Goal: Task Accomplishment & Management: Manage account settings

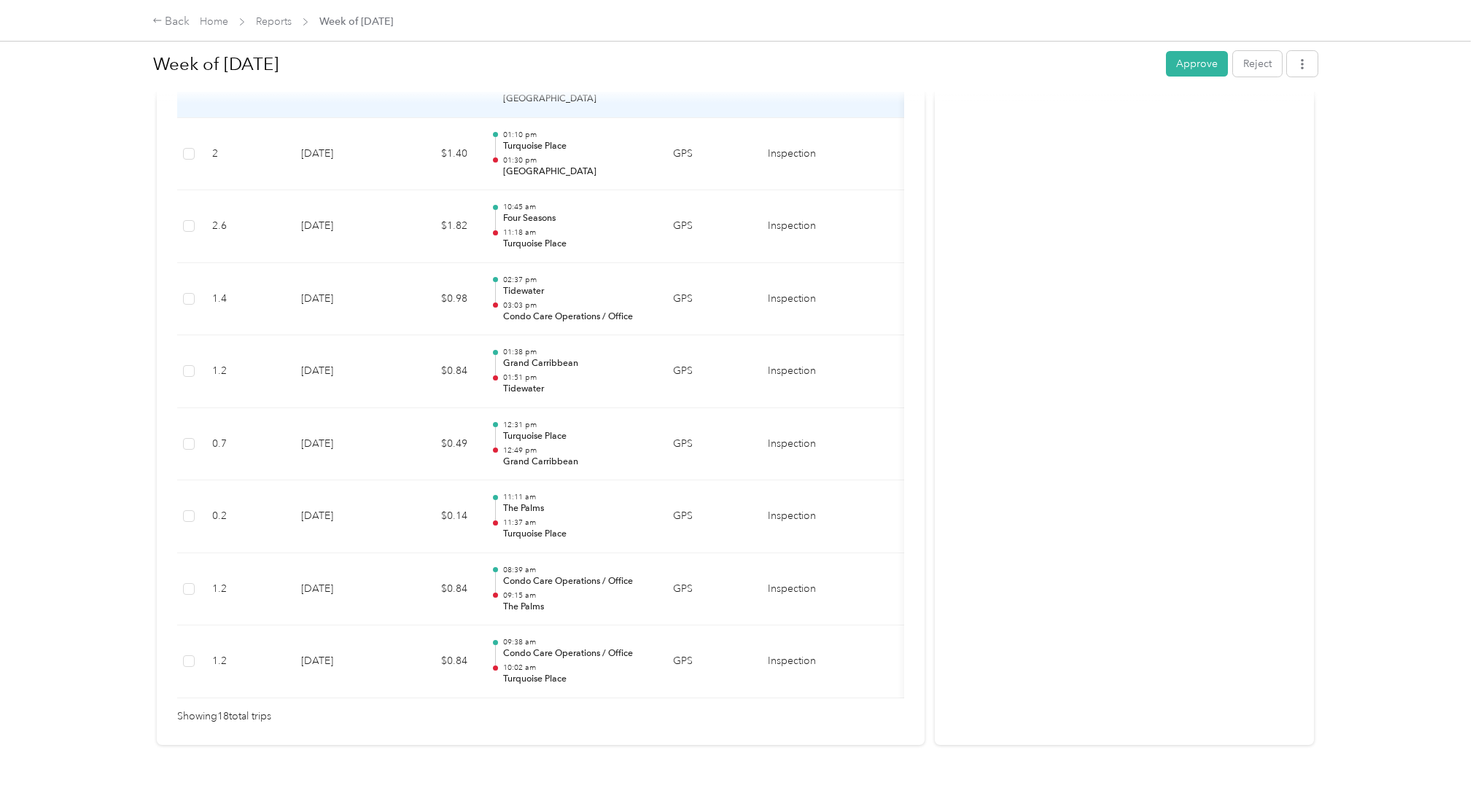
scroll to position [1142, 0]
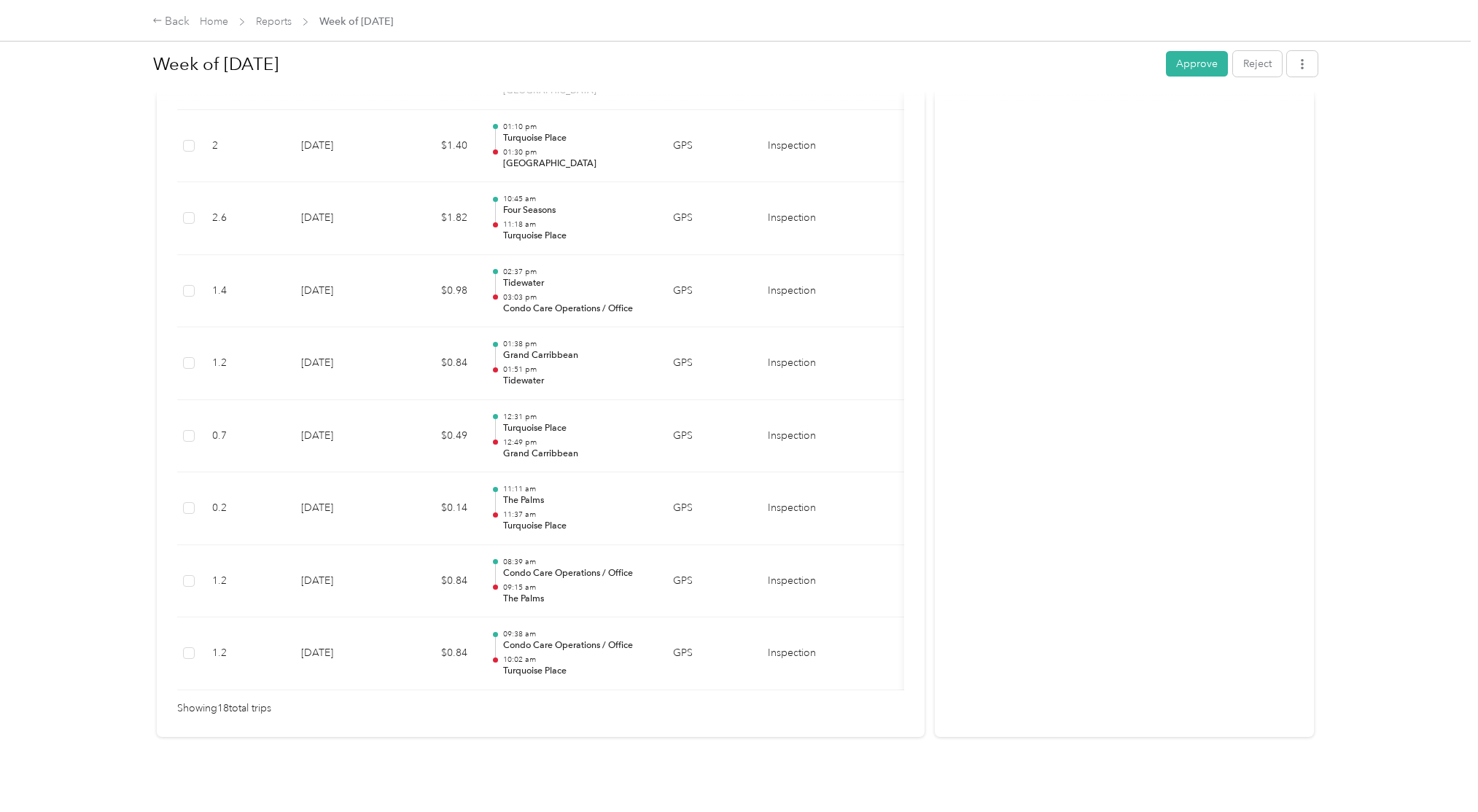
click at [1198, 57] on button "Approve" at bounding box center [1197, 63] width 62 height 25
click at [277, 24] on link "Reports" at bounding box center [274, 21] width 36 height 12
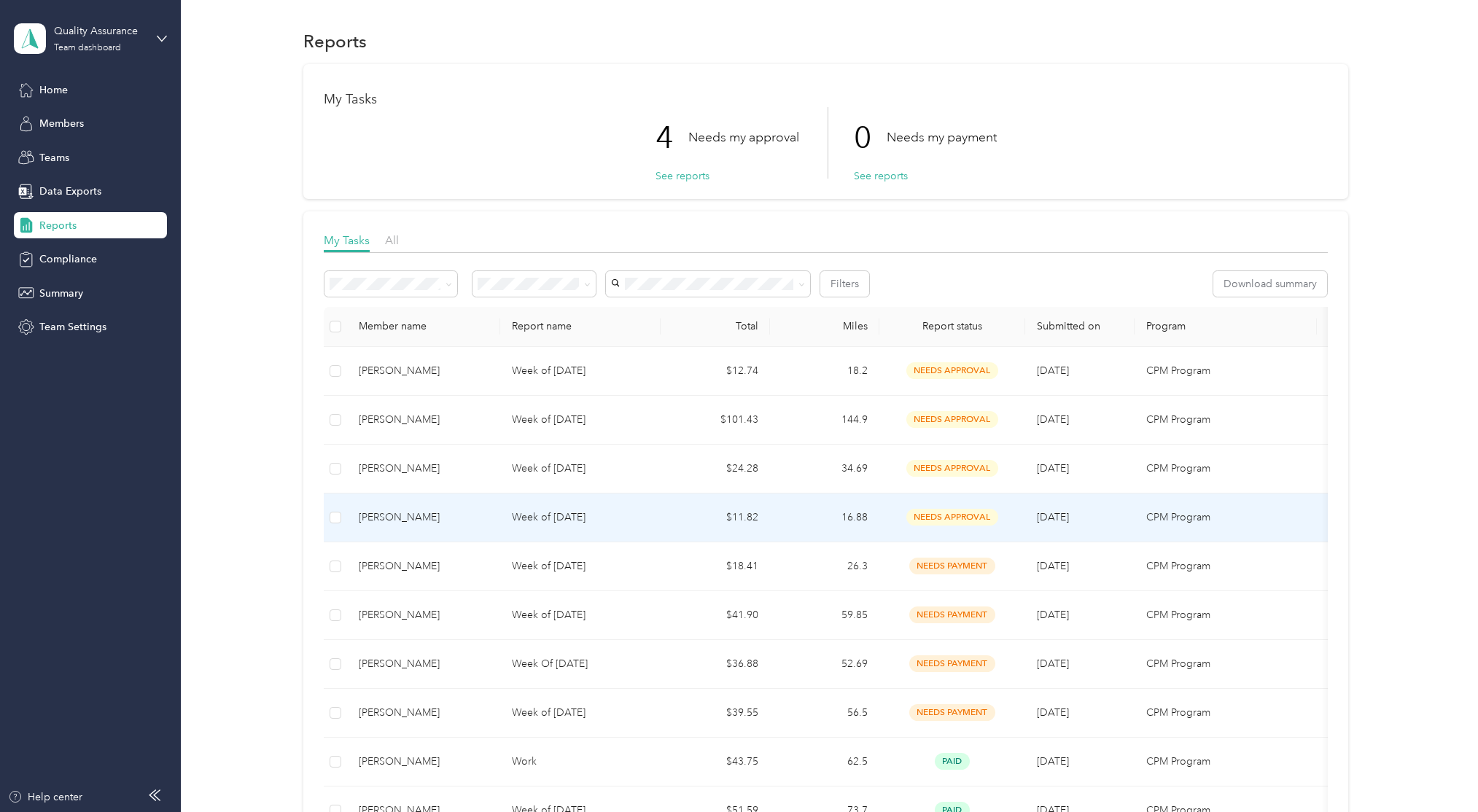
click at [798, 517] on td "16.88" at bounding box center [825, 518] width 110 height 49
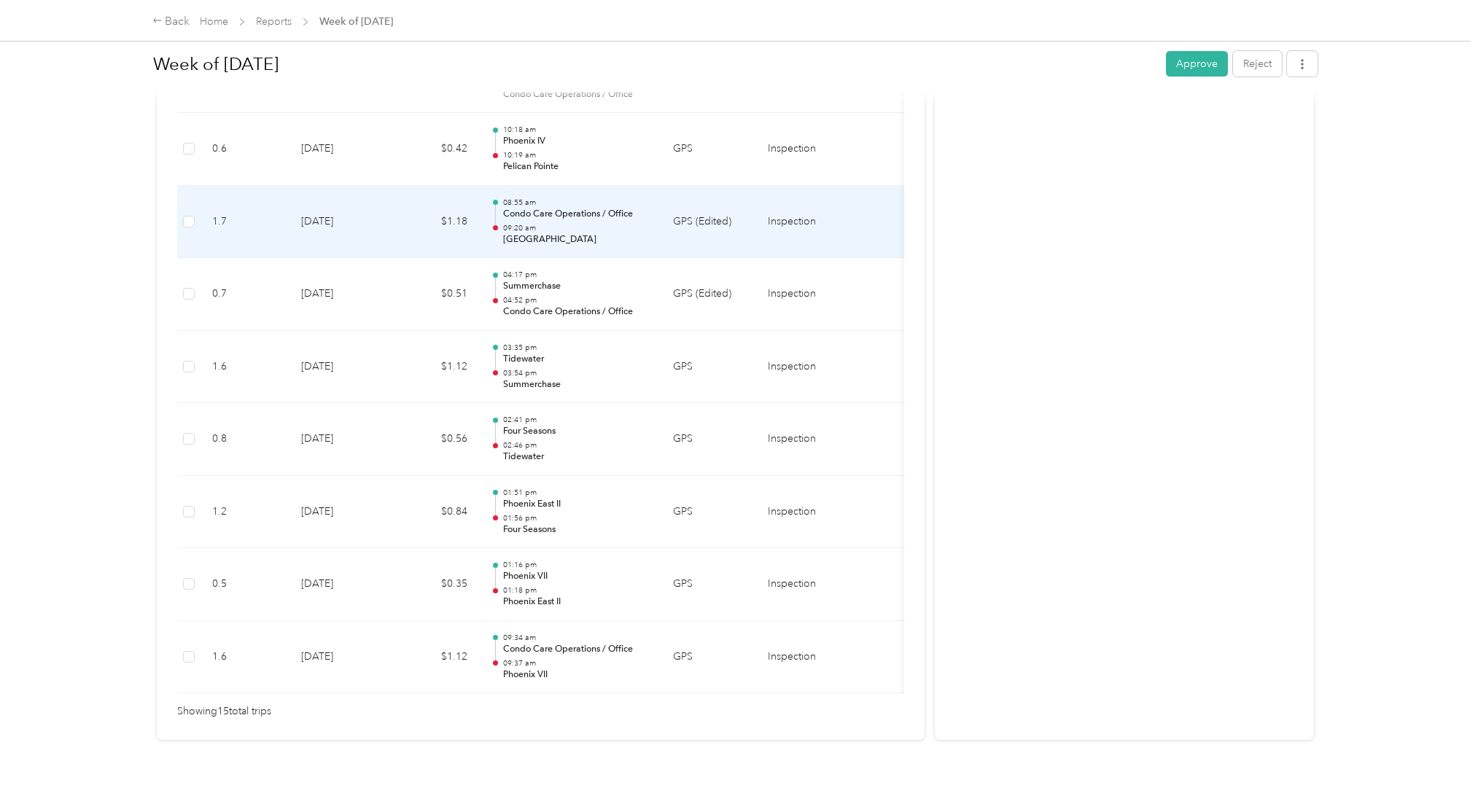
scroll to position [924, 0]
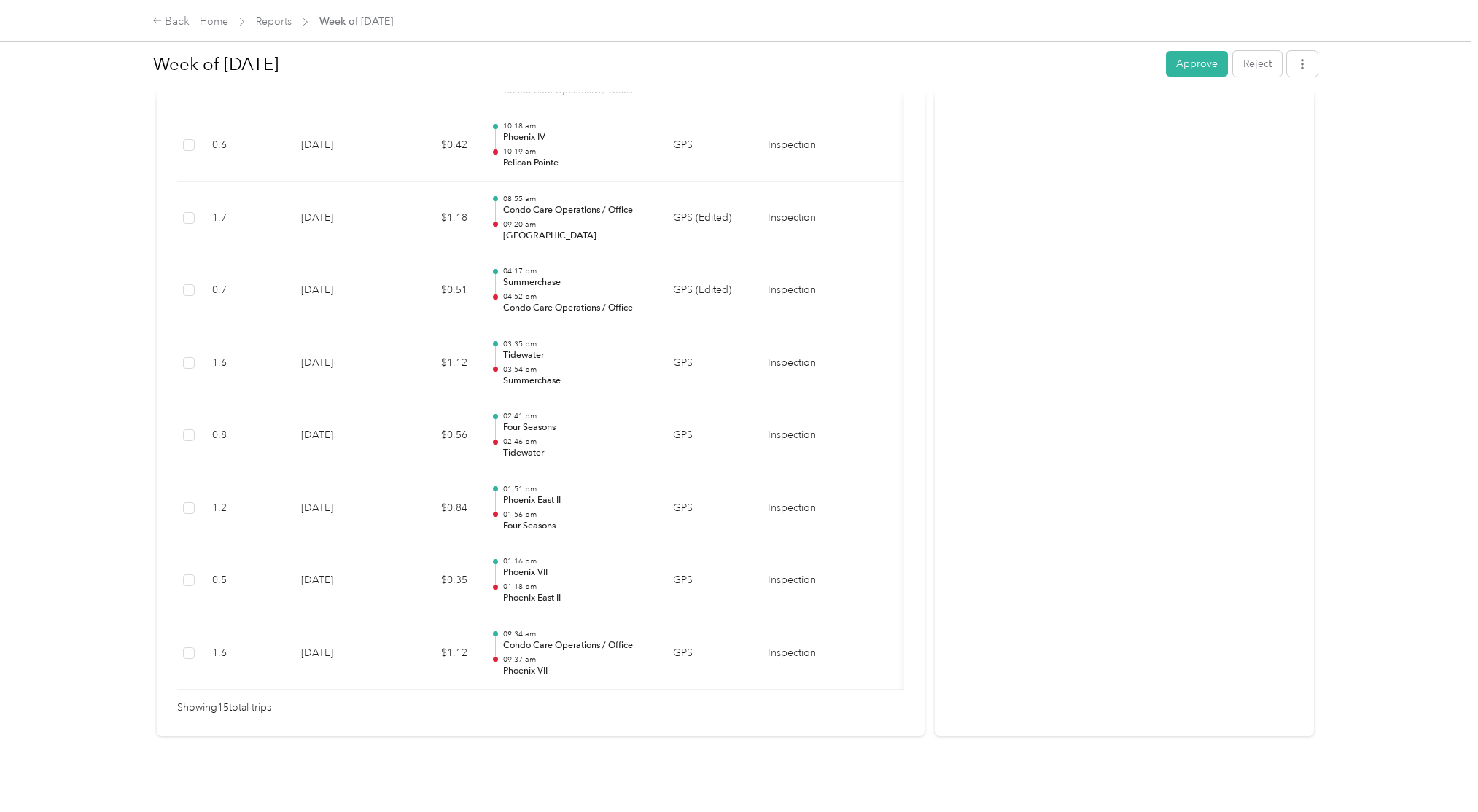
click at [1210, 80] on div "Week of September 22 2025 Approve Reject" at bounding box center [735, 66] width 1164 height 43
click at [1216, 56] on button "Approve" at bounding box center [1197, 63] width 62 height 25
click at [288, 25] on link "Reports" at bounding box center [274, 21] width 36 height 12
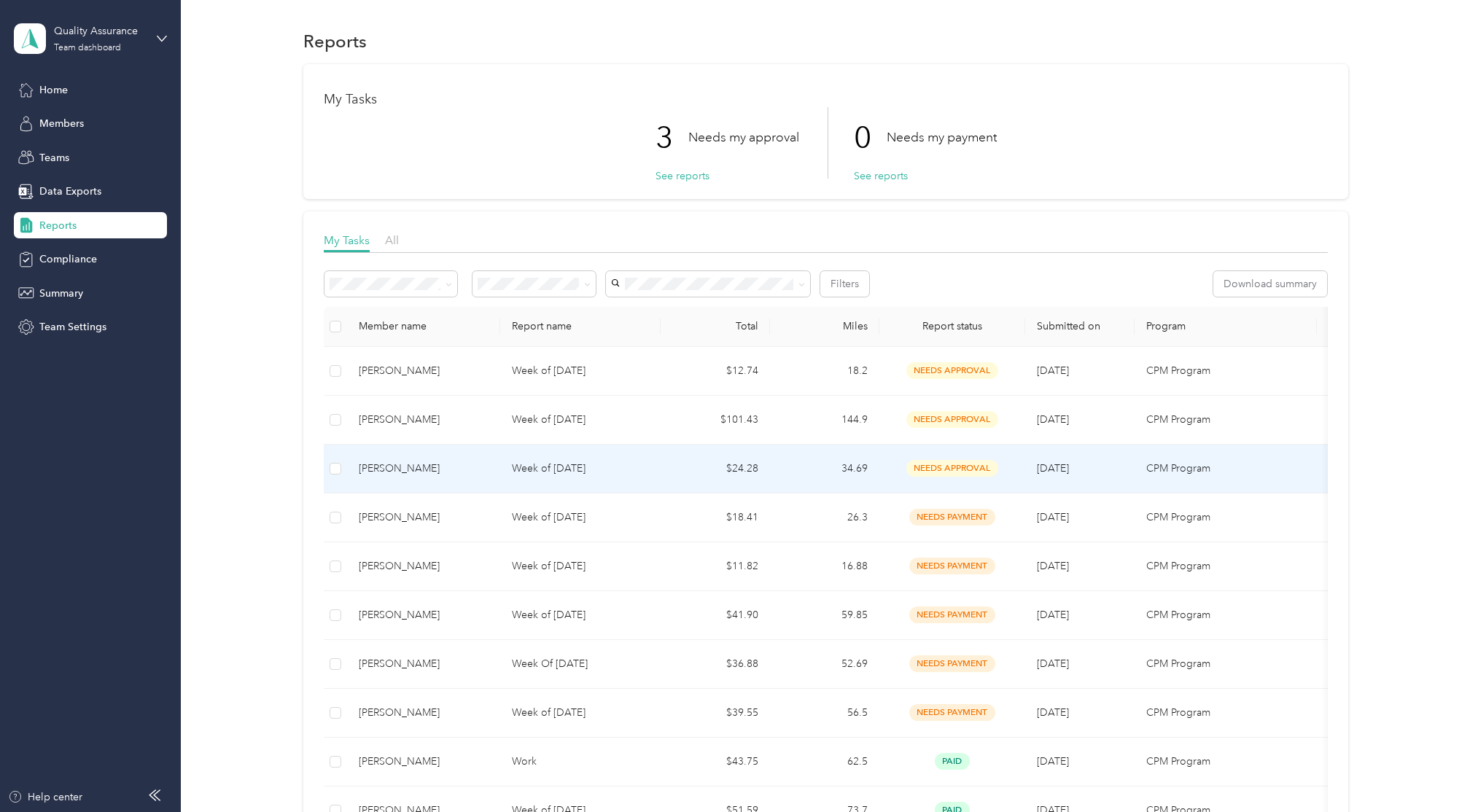
click at [793, 471] on td "34.69" at bounding box center [825, 469] width 110 height 49
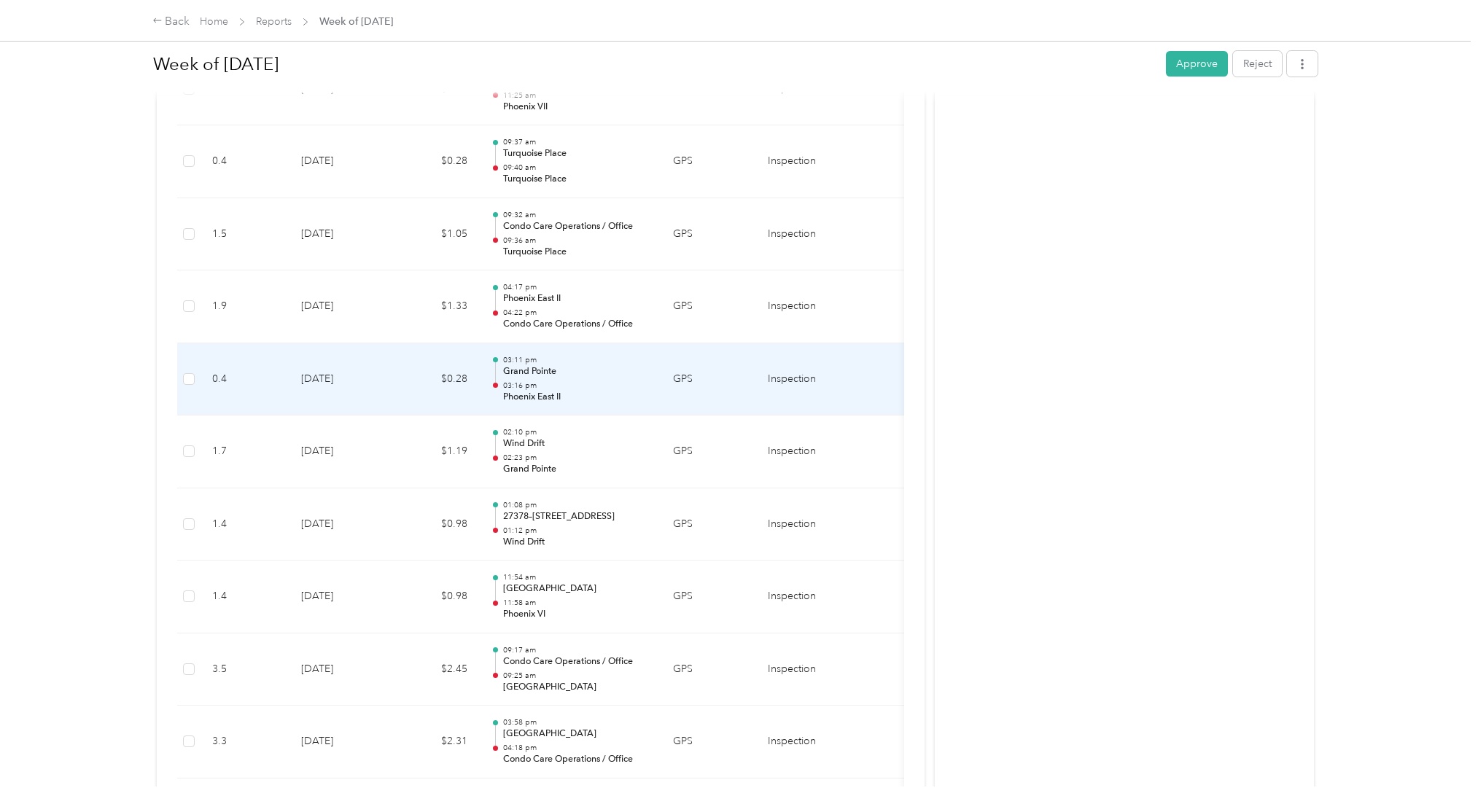
scroll to position [787, 0]
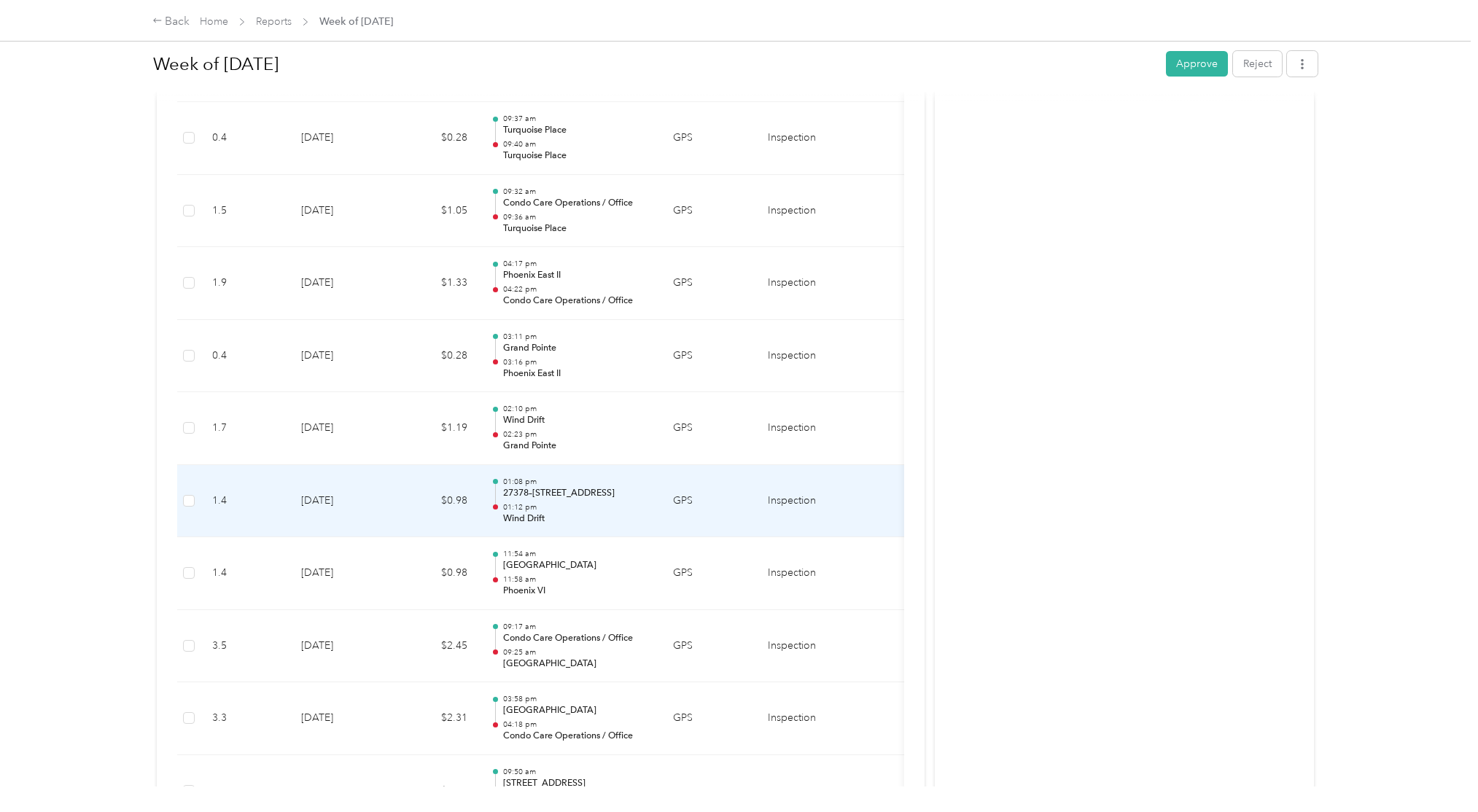
click at [638, 516] on p "Wind Drift" at bounding box center [576, 519] width 147 height 13
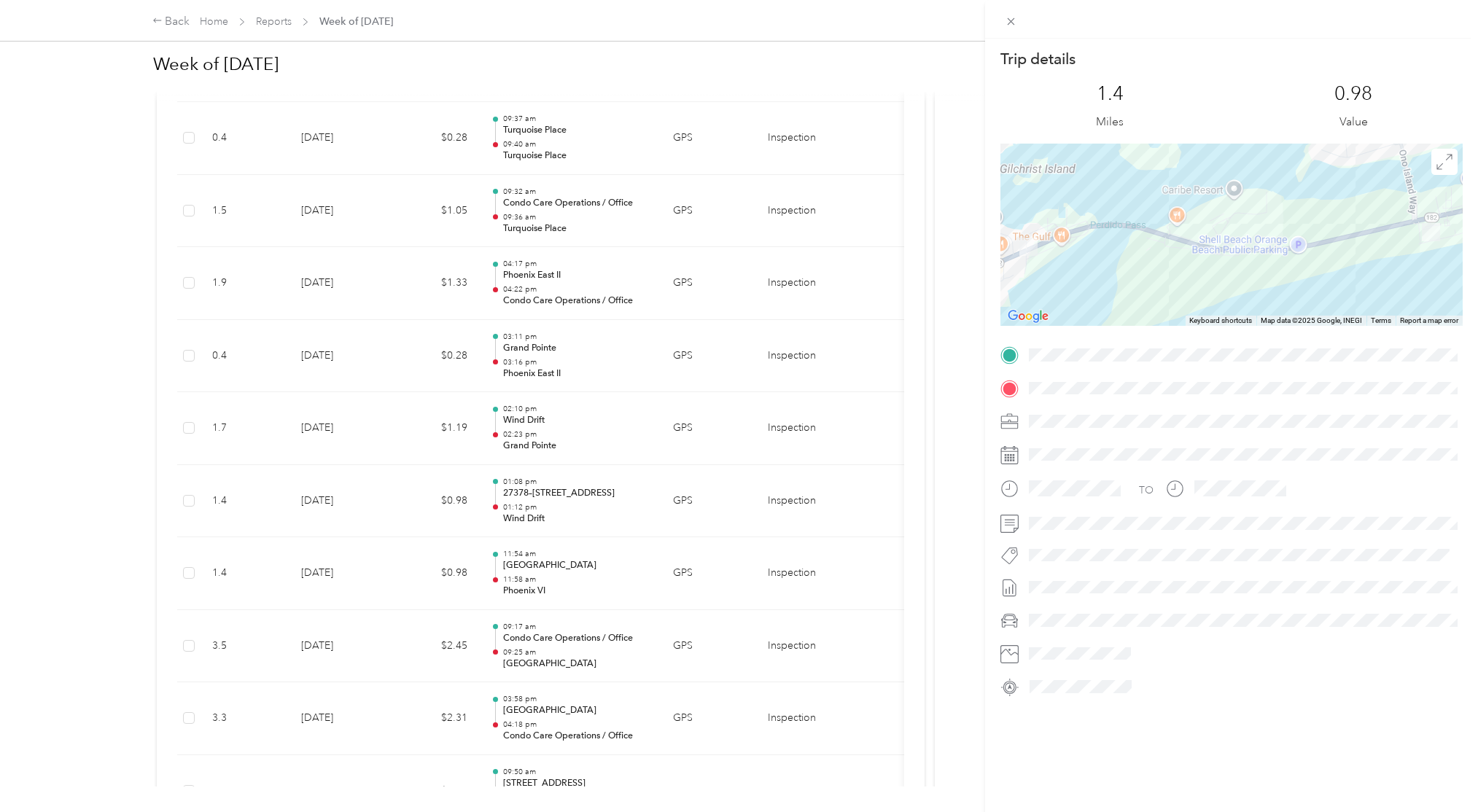
click at [634, 516] on div "Trip details This trip cannot be edited because it is either under review, appr…" at bounding box center [739, 406] width 1478 height 812
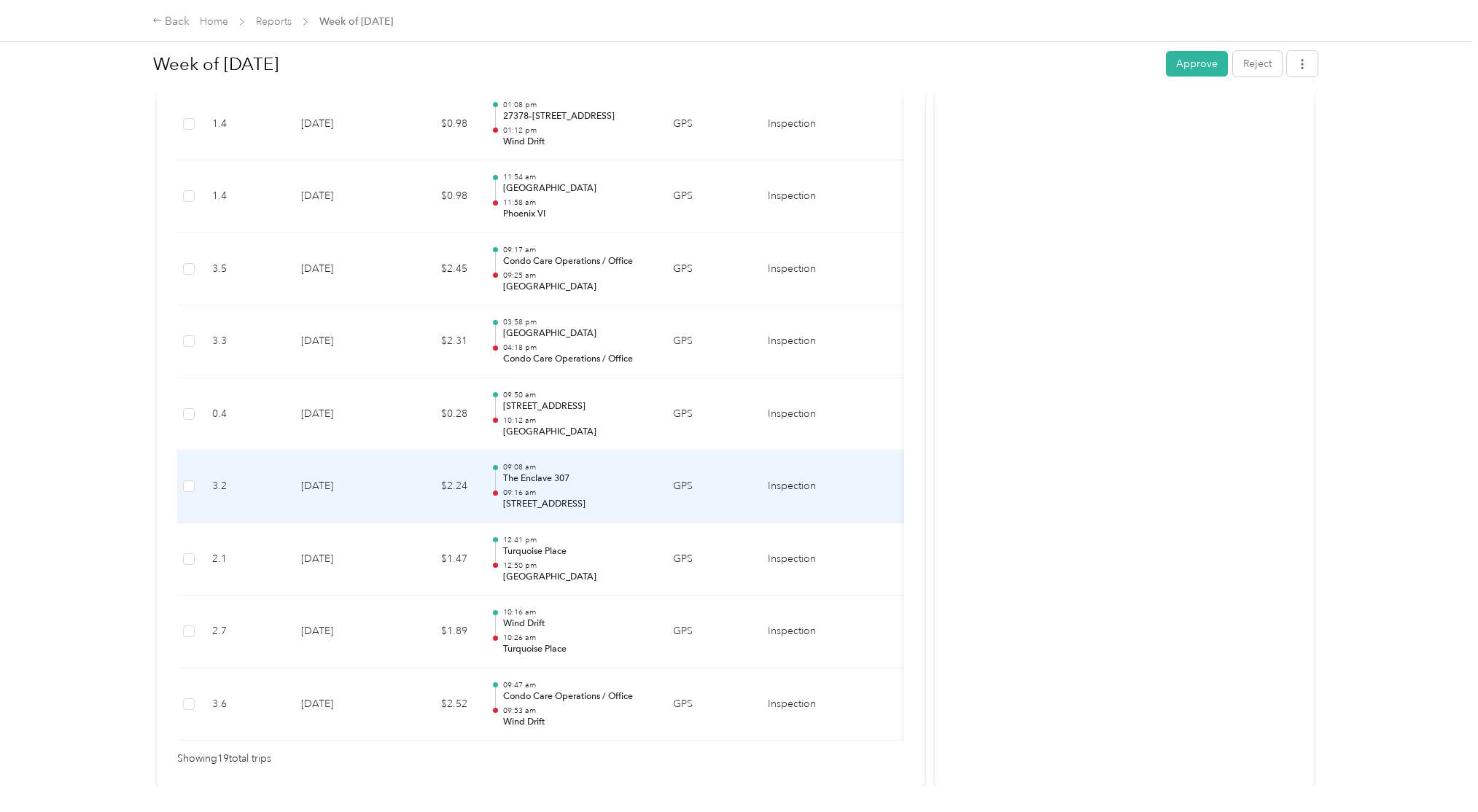
scroll to position [1166, 0]
click at [636, 499] on p "28103 Perdido Beach Blvd, Orange Beach, AL" at bounding box center [576, 502] width 147 height 13
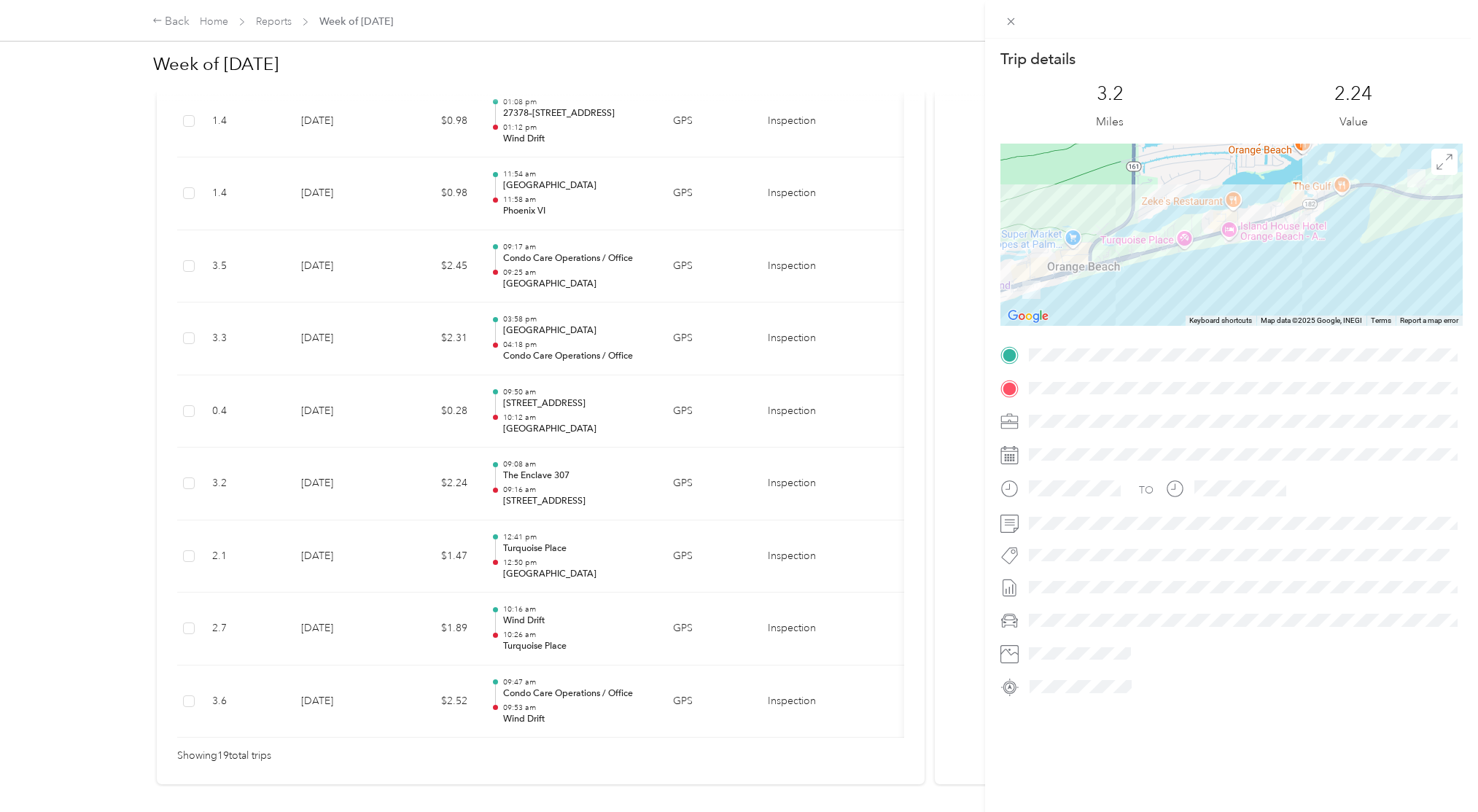
click at [636, 422] on div "Trip details This trip cannot be edited because it is either under review, appr…" at bounding box center [739, 406] width 1478 height 812
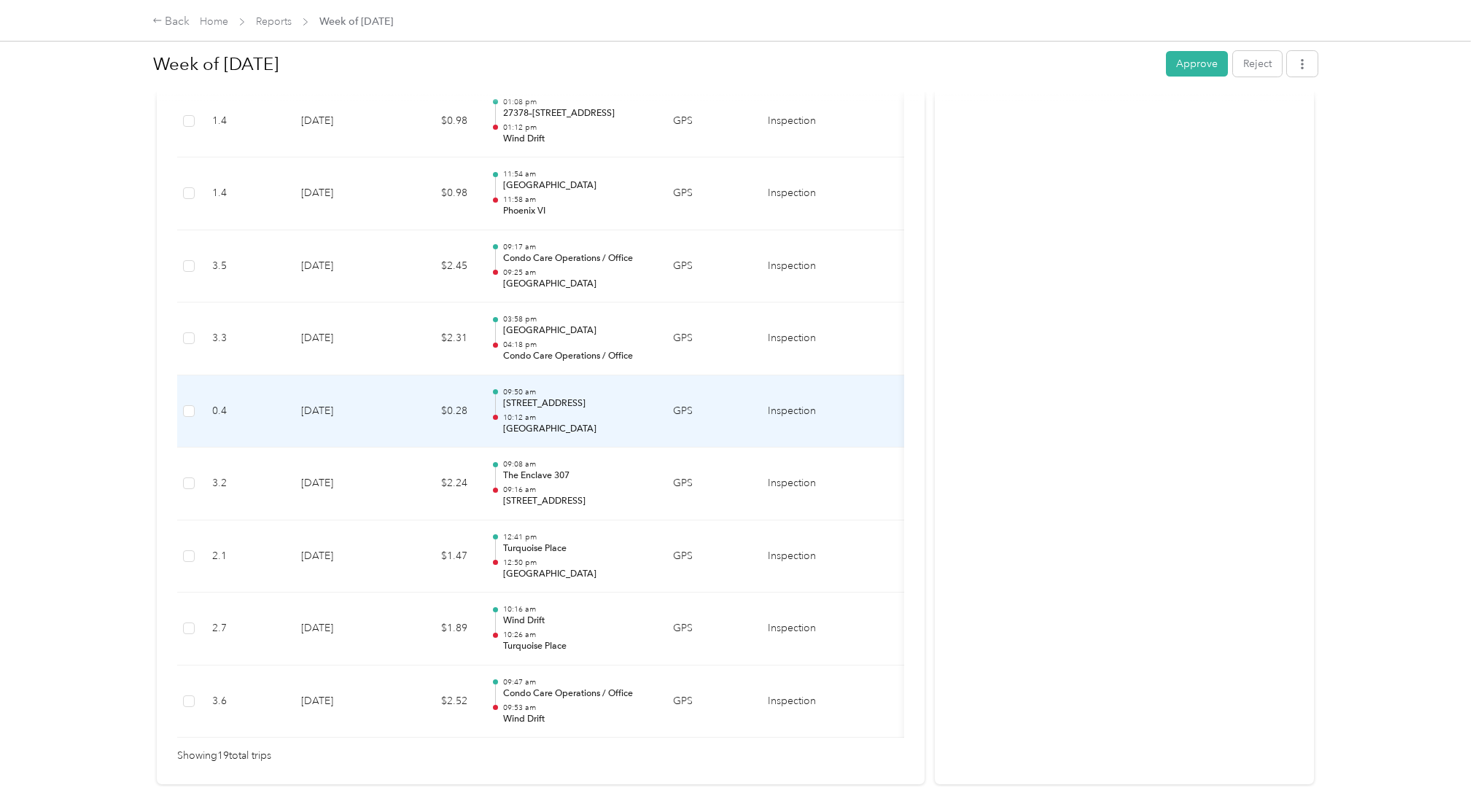
click at [635, 421] on p "10:12 am" at bounding box center [576, 417] width 147 height 10
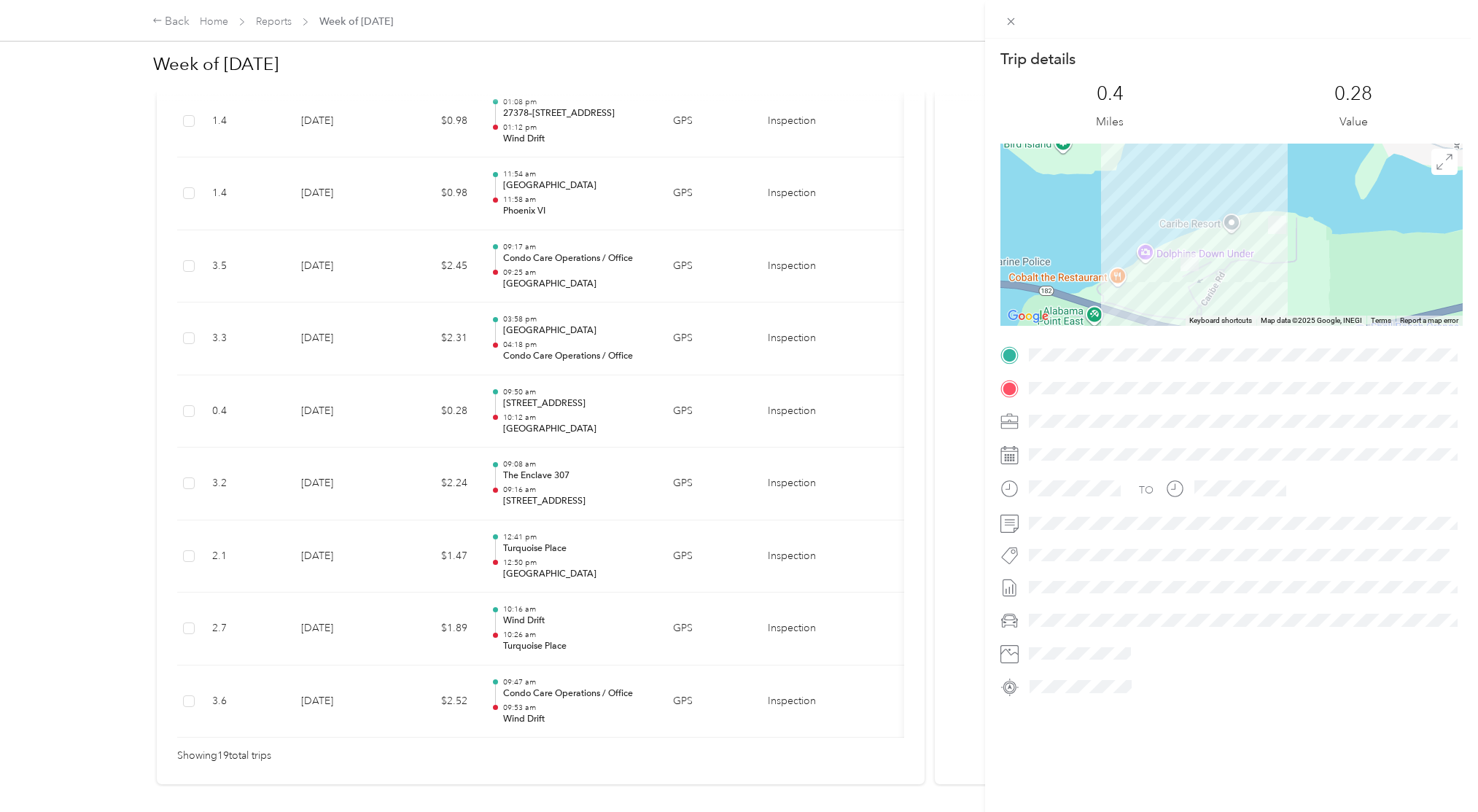
click at [635, 421] on div "Trip details This trip cannot be edited because it is either under review, appr…" at bounding box center [739, 406] width 1478 height 812
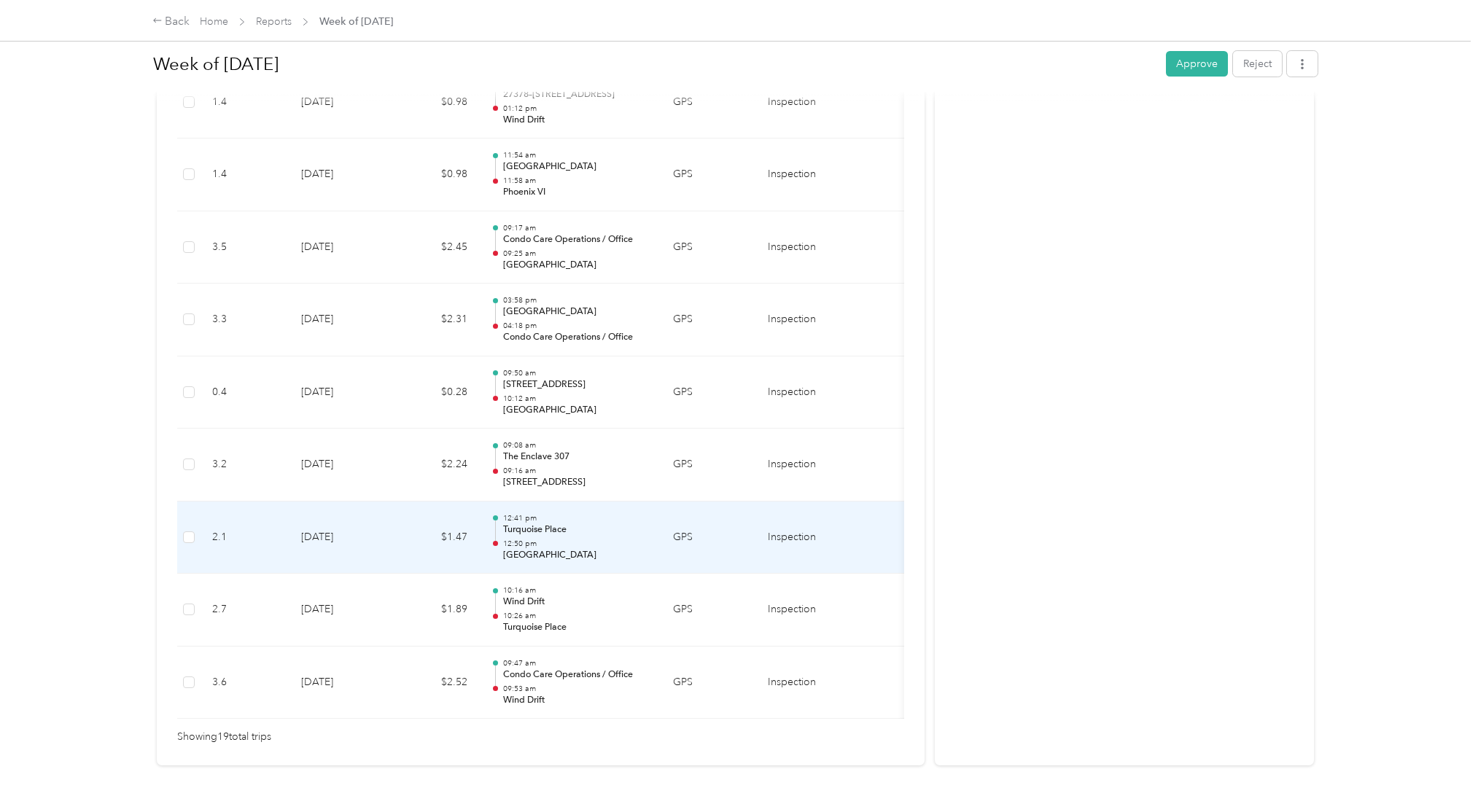
scroll to position [1215, 0]
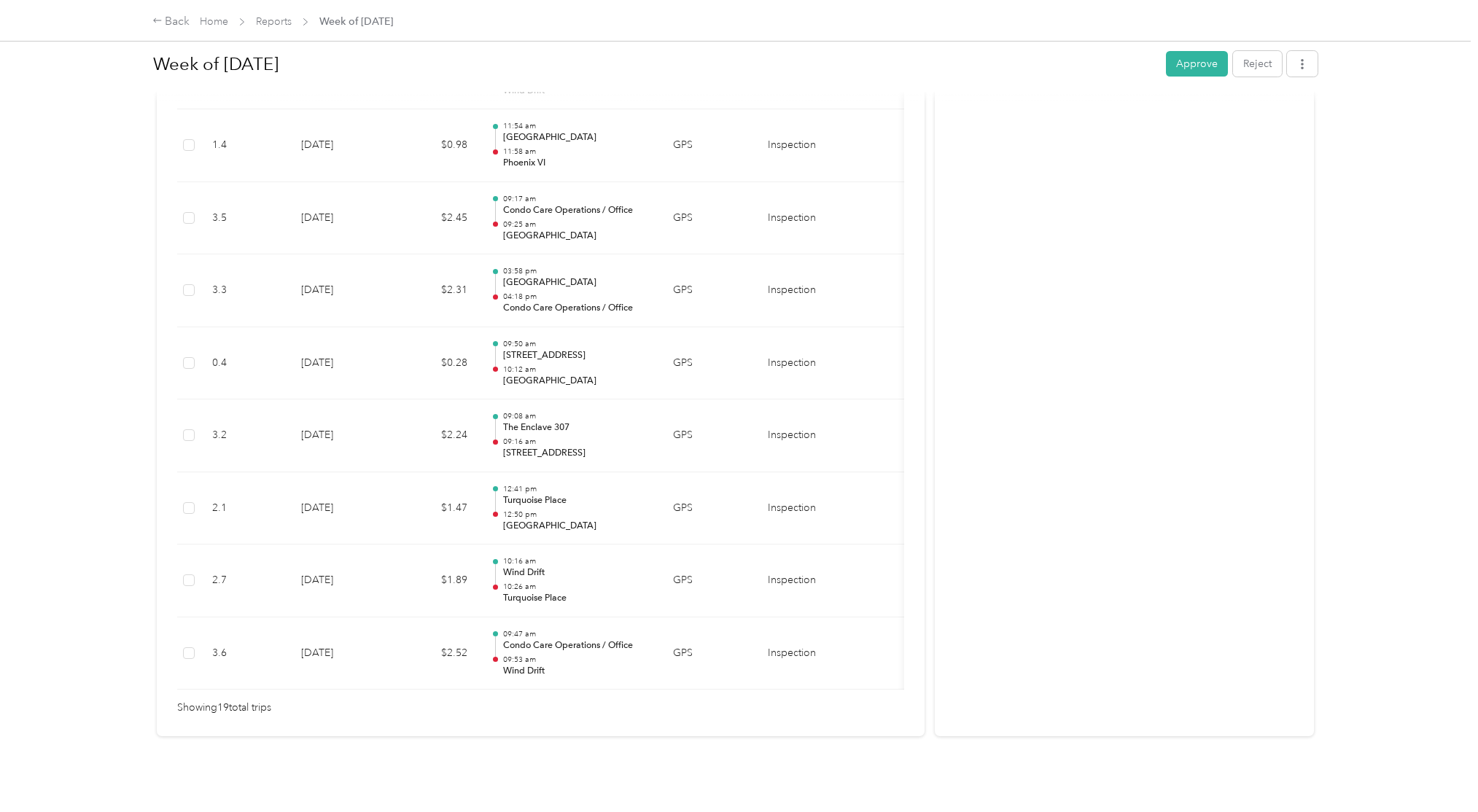
click at [1218, 69] on button "Approve" at bounding box center [1197, 63] width 62 height 25
click at [278, 24] on link "Reports" at bounding box center [274, 21] width 36 height 12
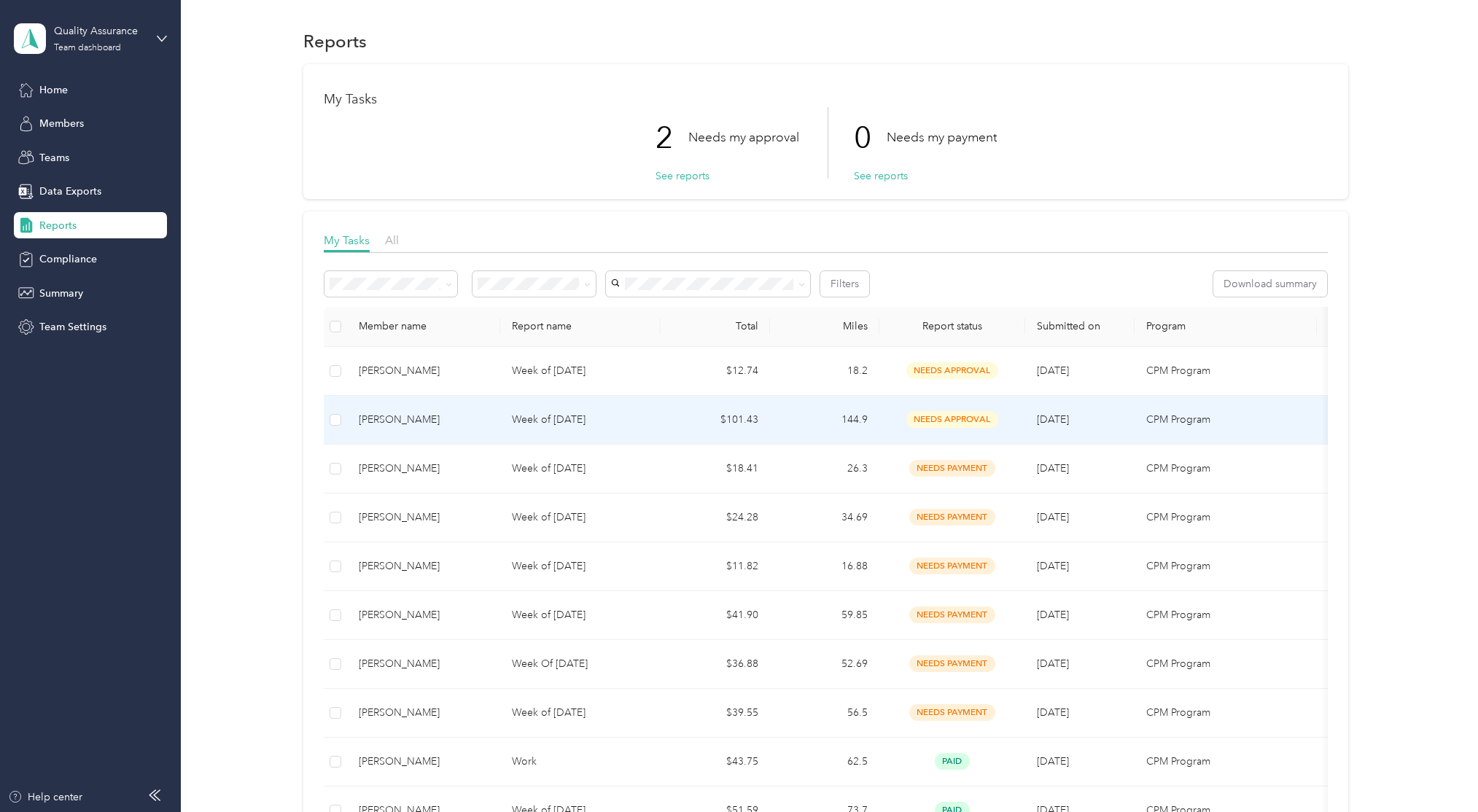
click at [695, 422] on td "$101.43" at bounding box center [716, 421] width 110 height 49
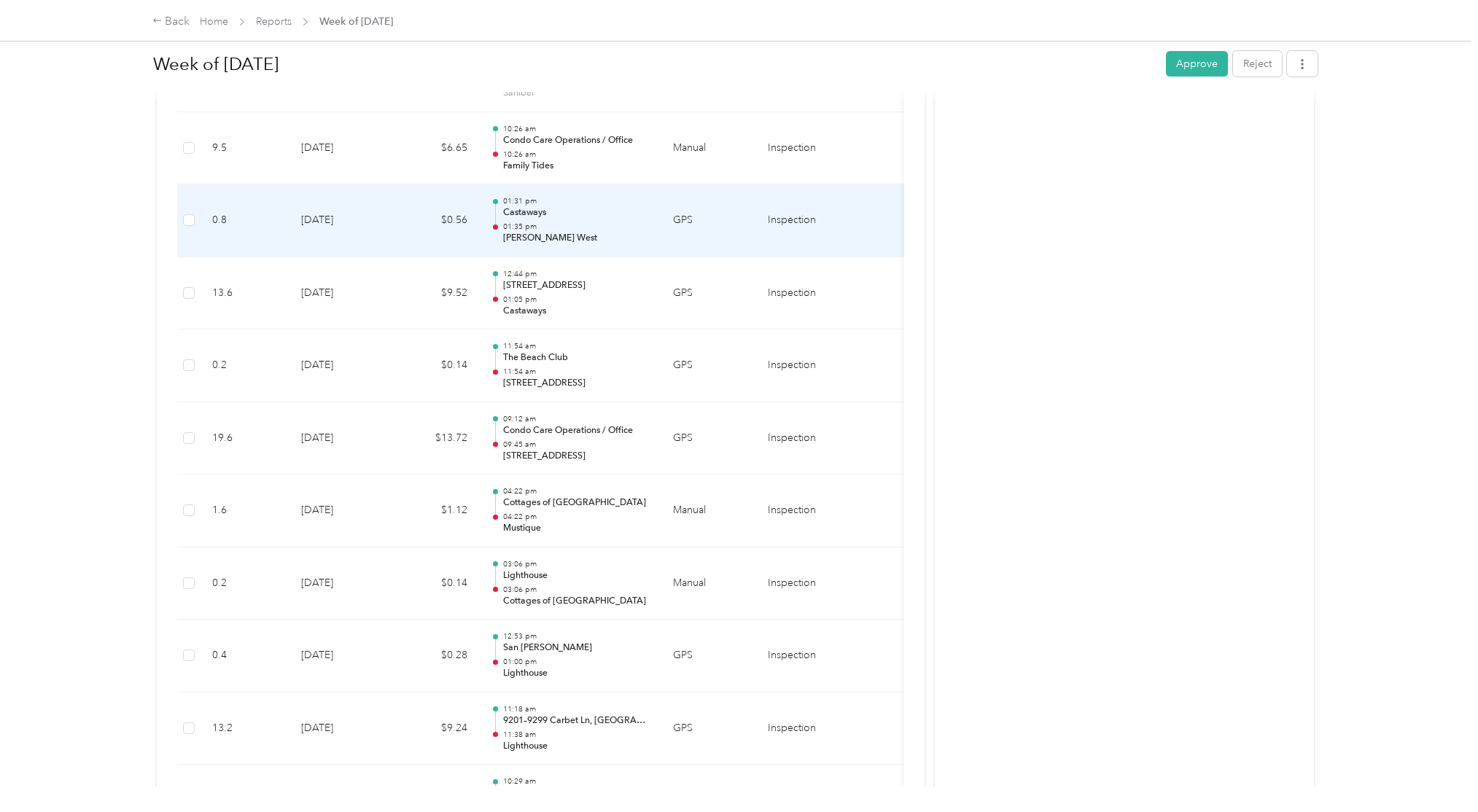
scroll to position [1432, 0]
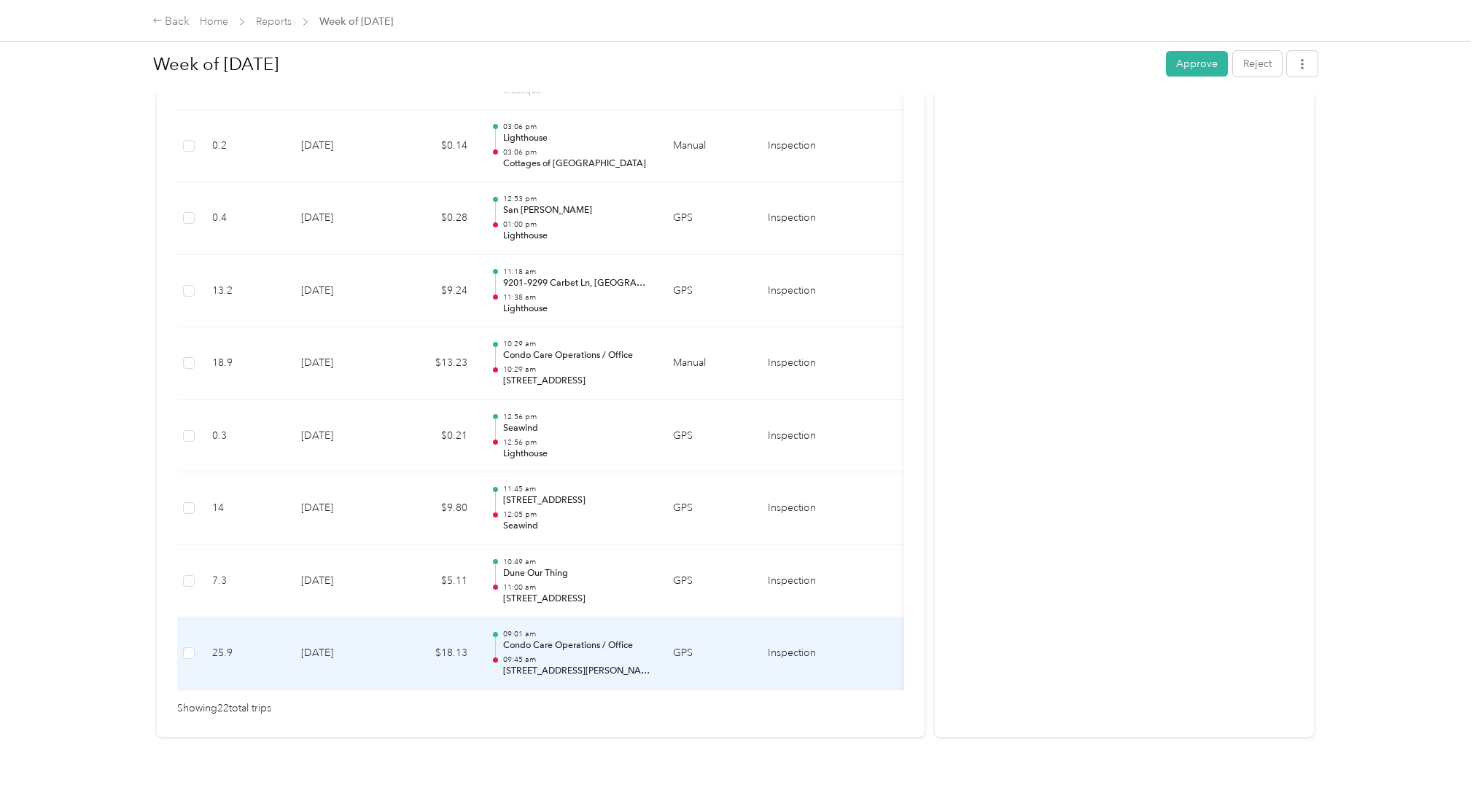
click at [642, 669] on p "402 Bernard Ct W, Gulf Shores, AL" at bounding box center [576, 671] width 147 height 13
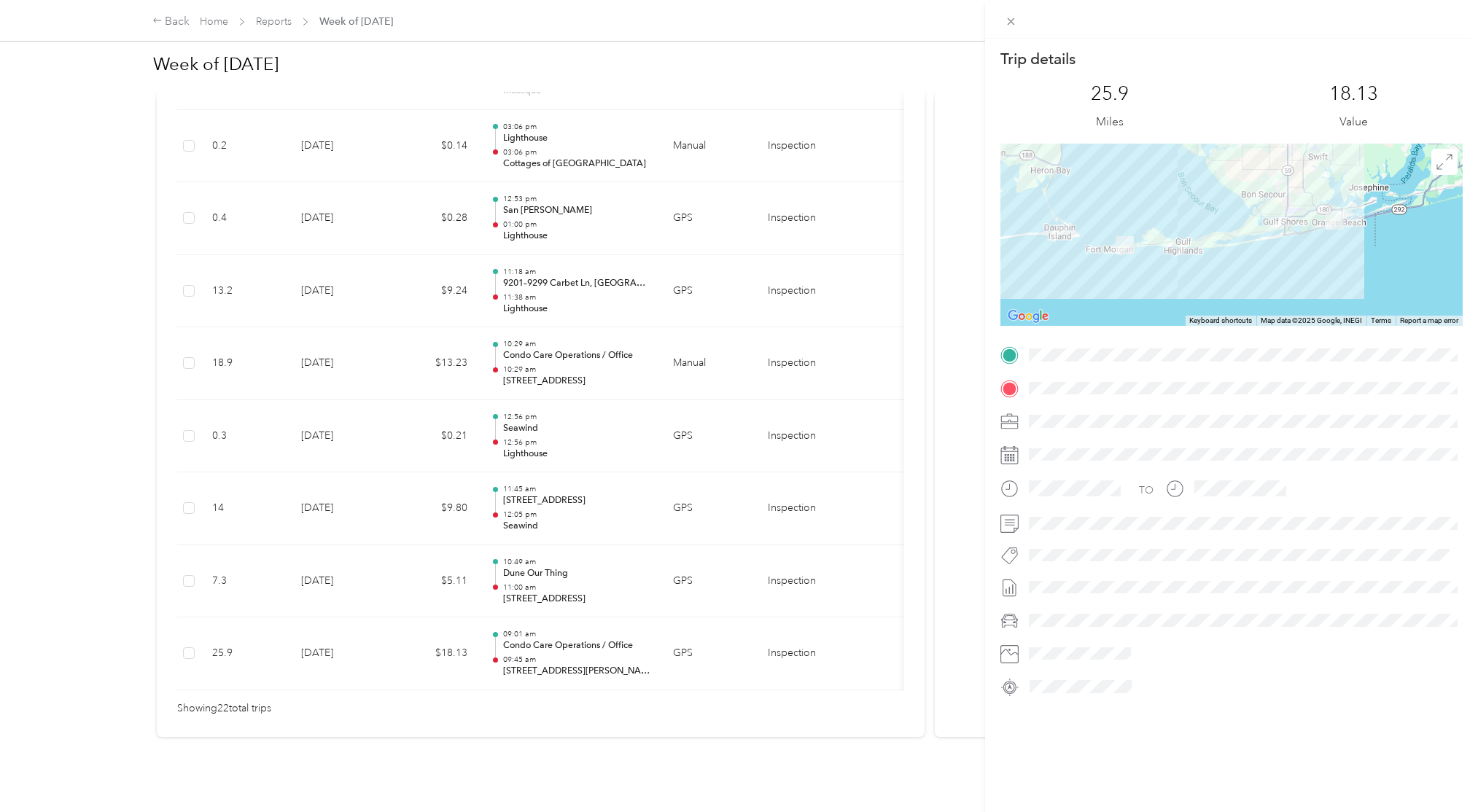
click at [617, 593] on div "Trip details This trip cannot be edited because it is either under review, appr…" at bounding box center [739, 406] width 1478 height 812
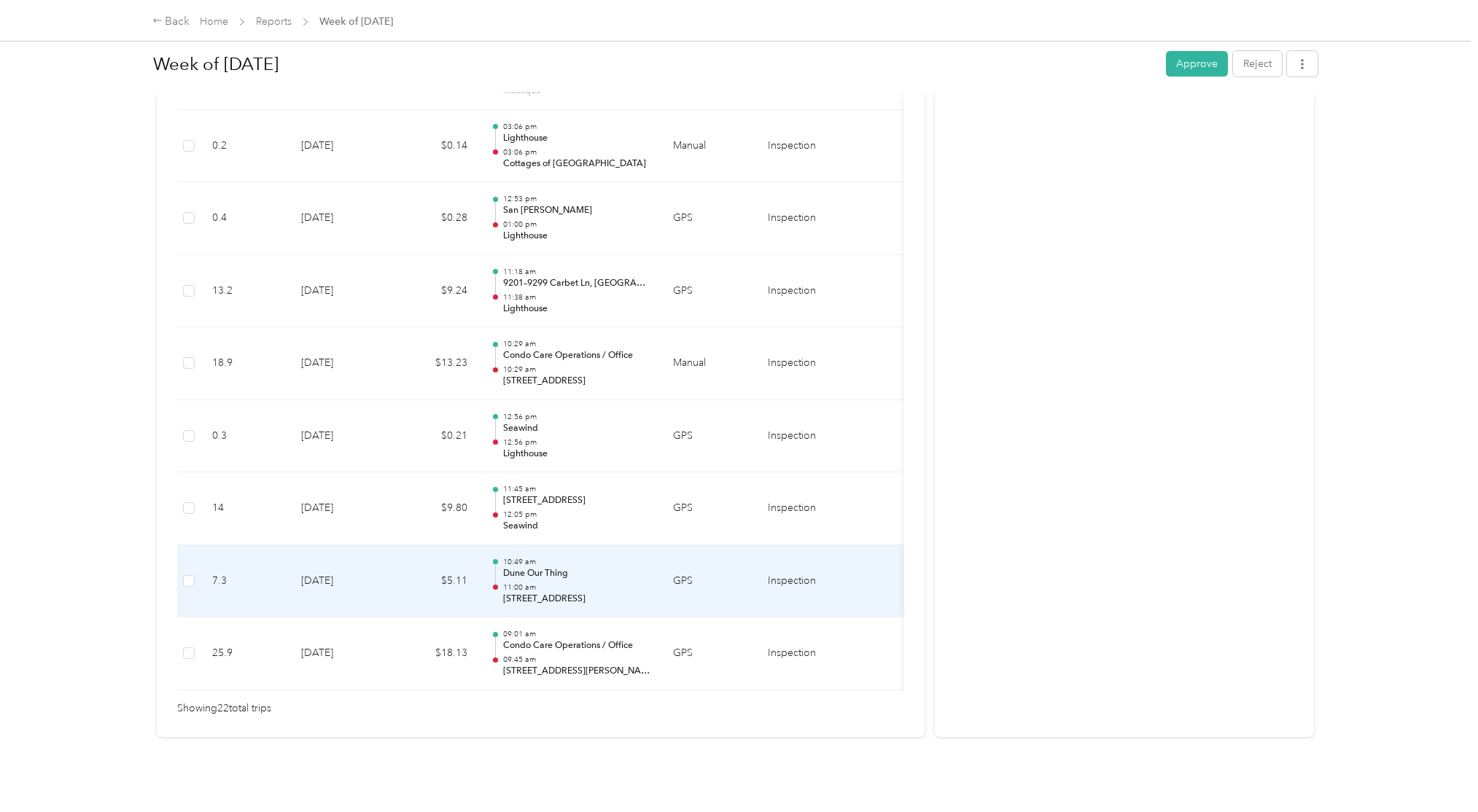
click at [617, 584] on p "11:00 am" at bounding box center [576, 588] width 147 height 10
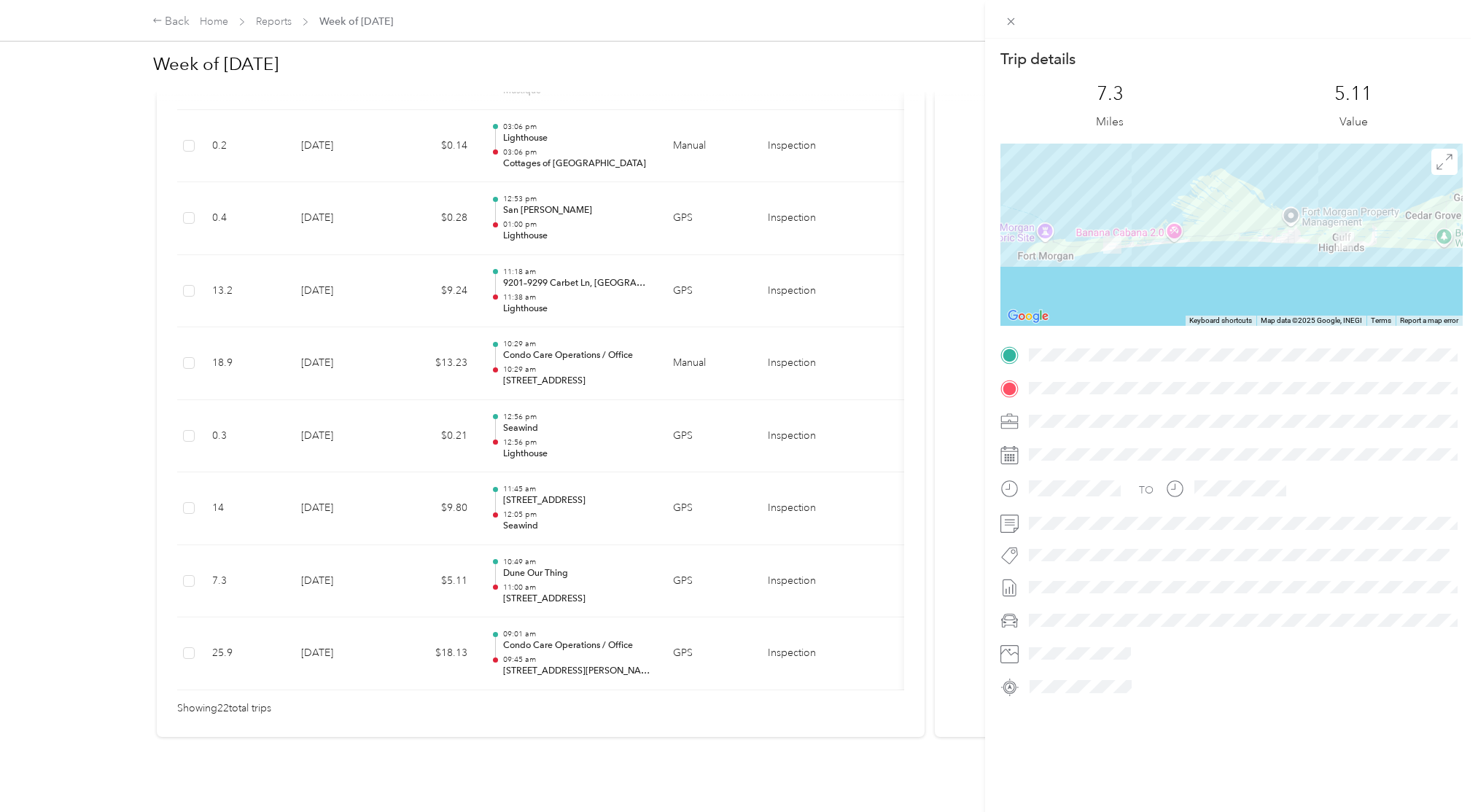
click at [617, 583] on div "Trip details This trip cannot be edited because it is either under review, appr…" at bounding box center [739, 406] width 1478 height 812
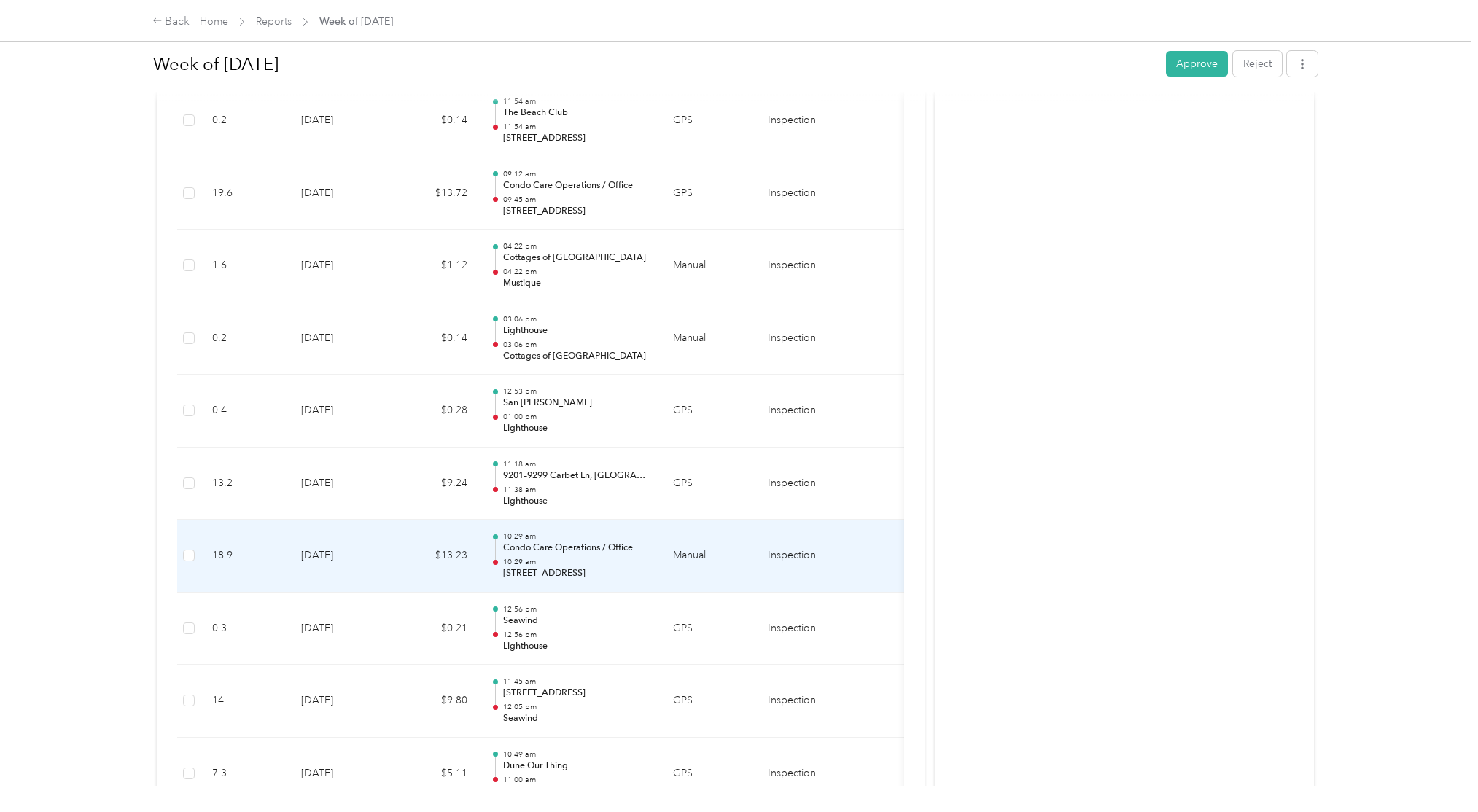
click at [618, 580] on td "10:29 am Condo Care Operations / Office 10:29 am 9265 Carbet Ln, Gulf Shores, A…" at bounding box center [570, 556] width 183 height 73
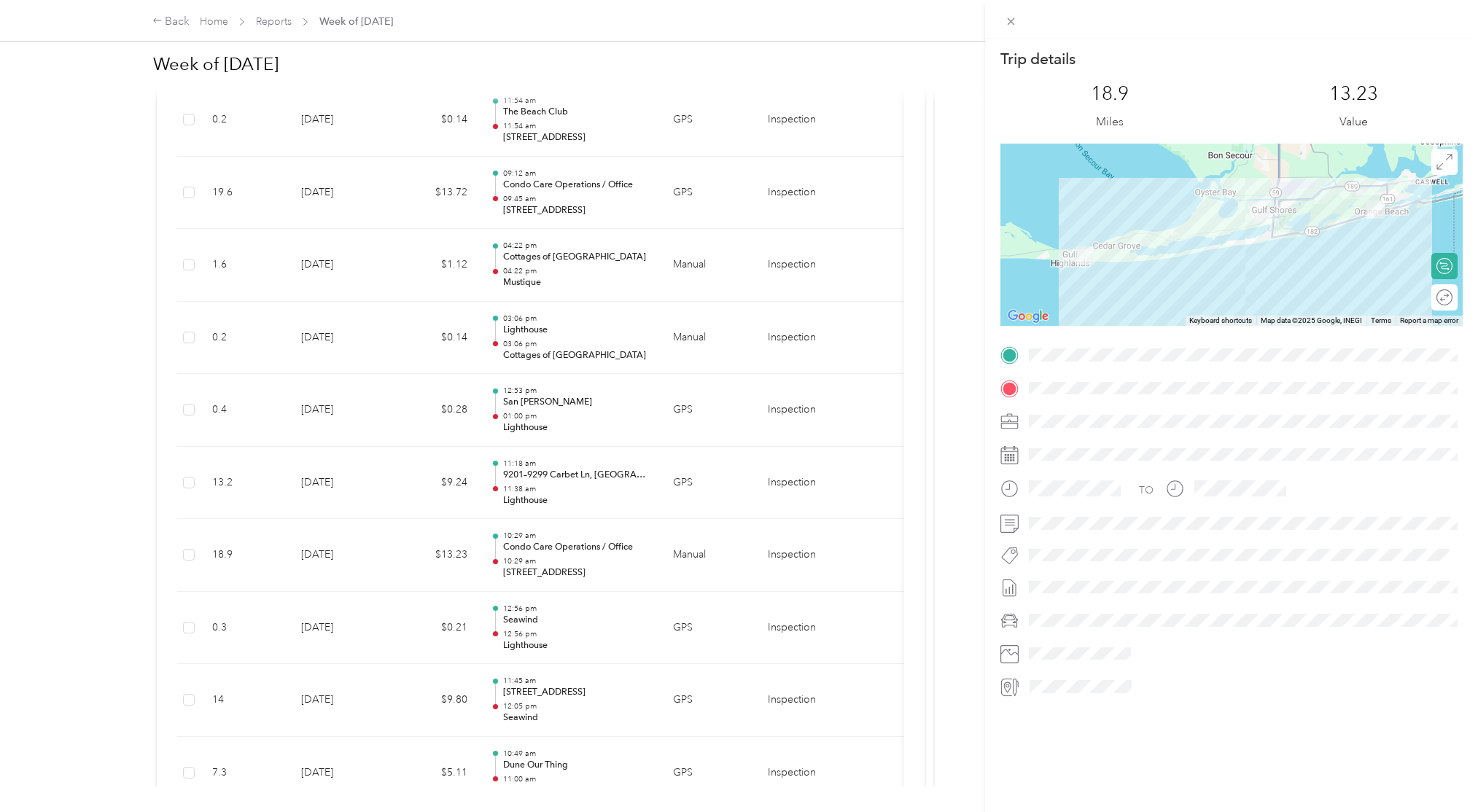
click at [618, 566] on div "Trip details This trip cannot be edited because it is either under review, appr…" at bounding box center [739, 406] width 1478 height 812
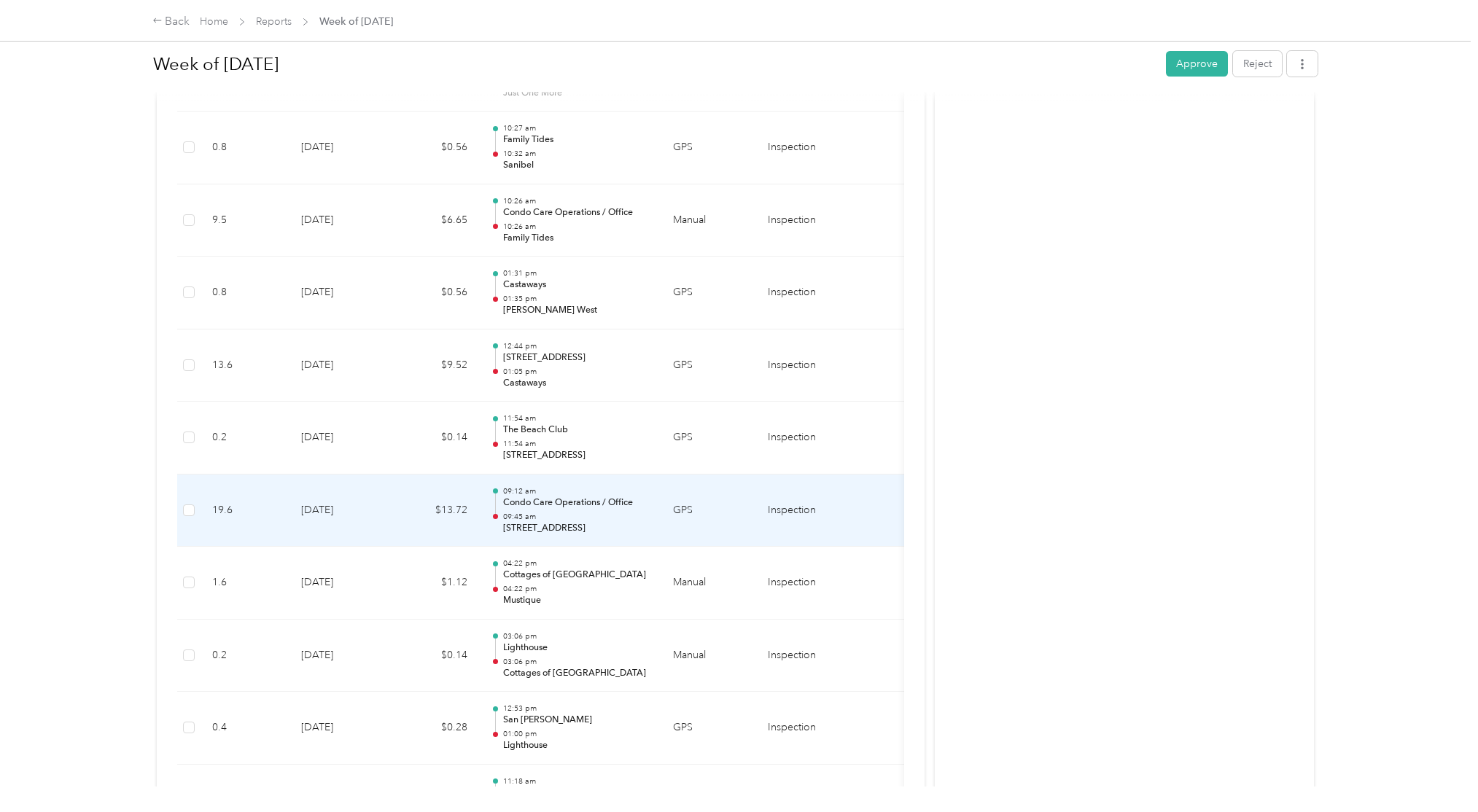
scroll to position [923, 0]
click at [617, 528] on p "527 Beach Club Trail, Gulf Shores, AL" at bounding box center [576, 527] width 147 height 13
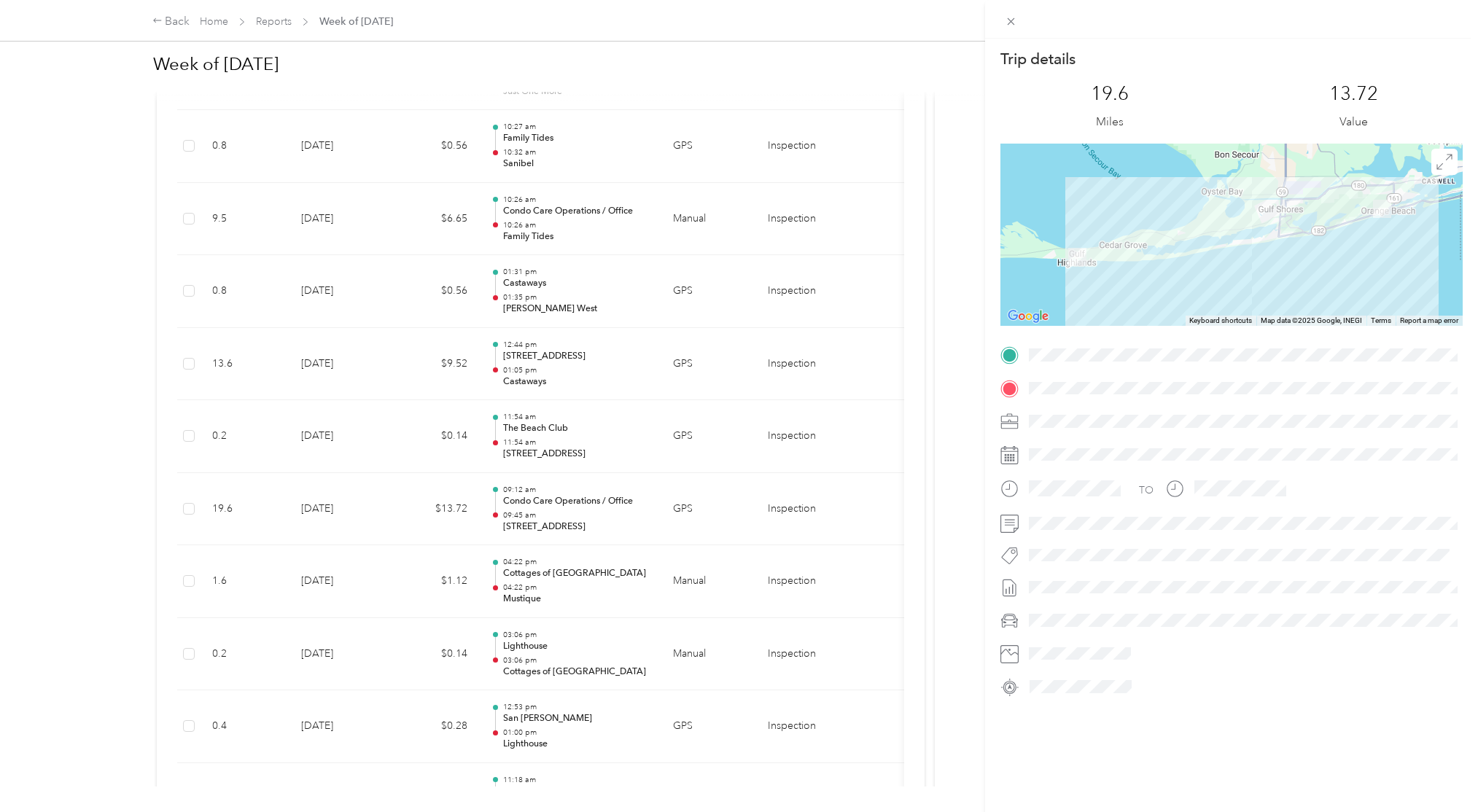
click at [616, 529] on div "Trip details This trip cannot be edited because it is either under review, appr…" at bounding box center [739, 406] width 1478 height 812
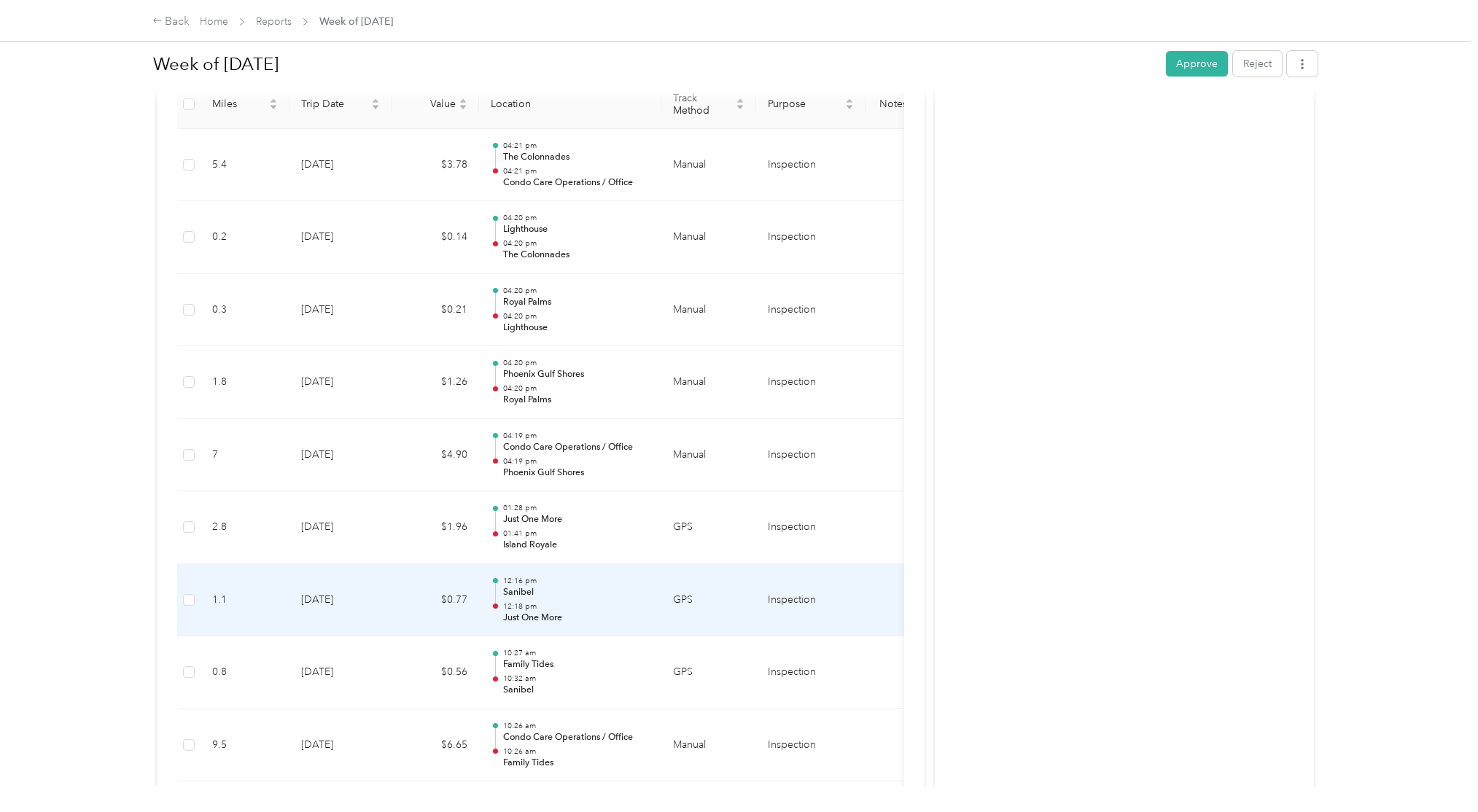
scroll to position [390, 0]
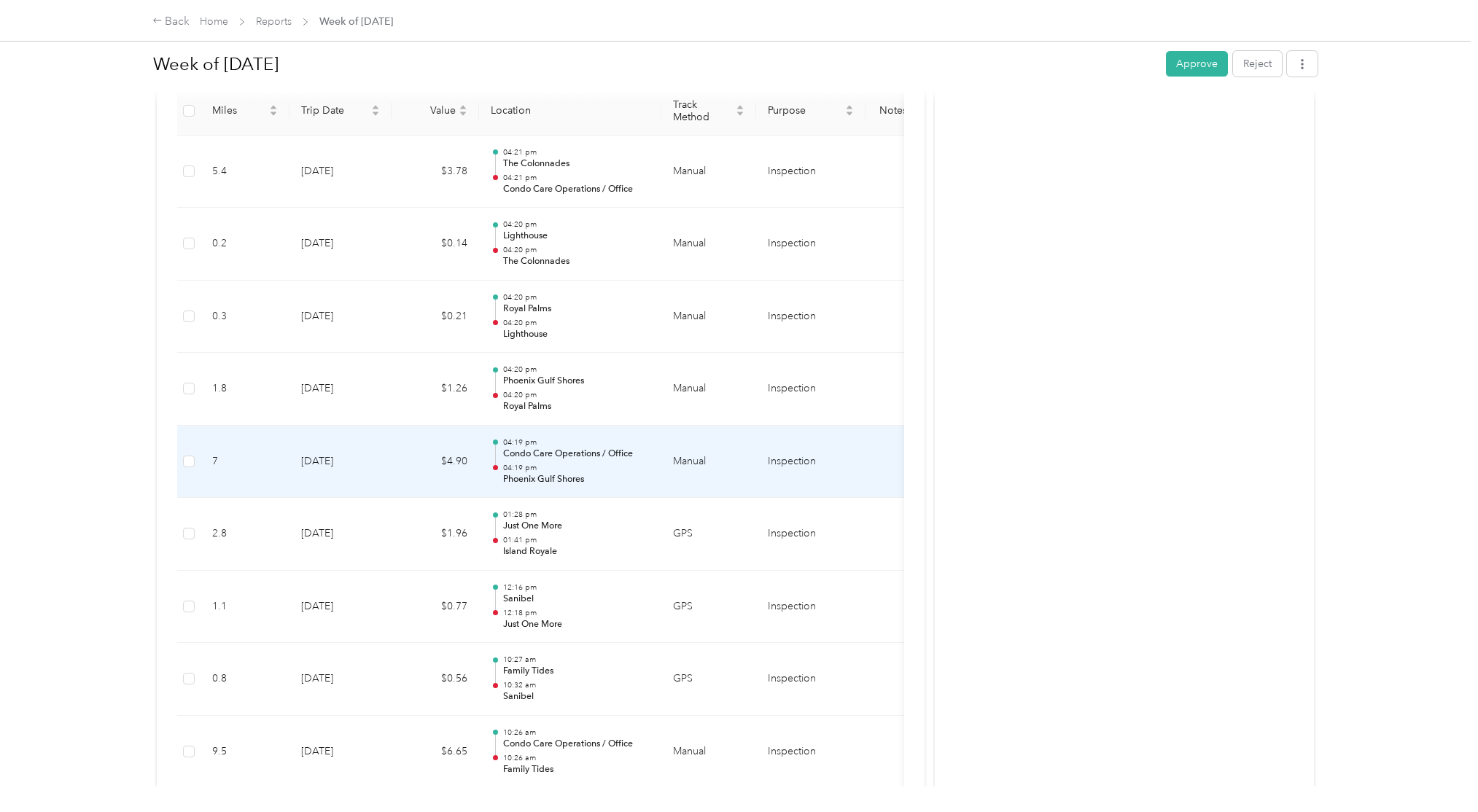
click at [615, 494] on td "04:19 pm Condo Care Operations / Office 04:19 pm Phoenix Gulf Shores" at bounding box center [570, 462] width 183 height 73
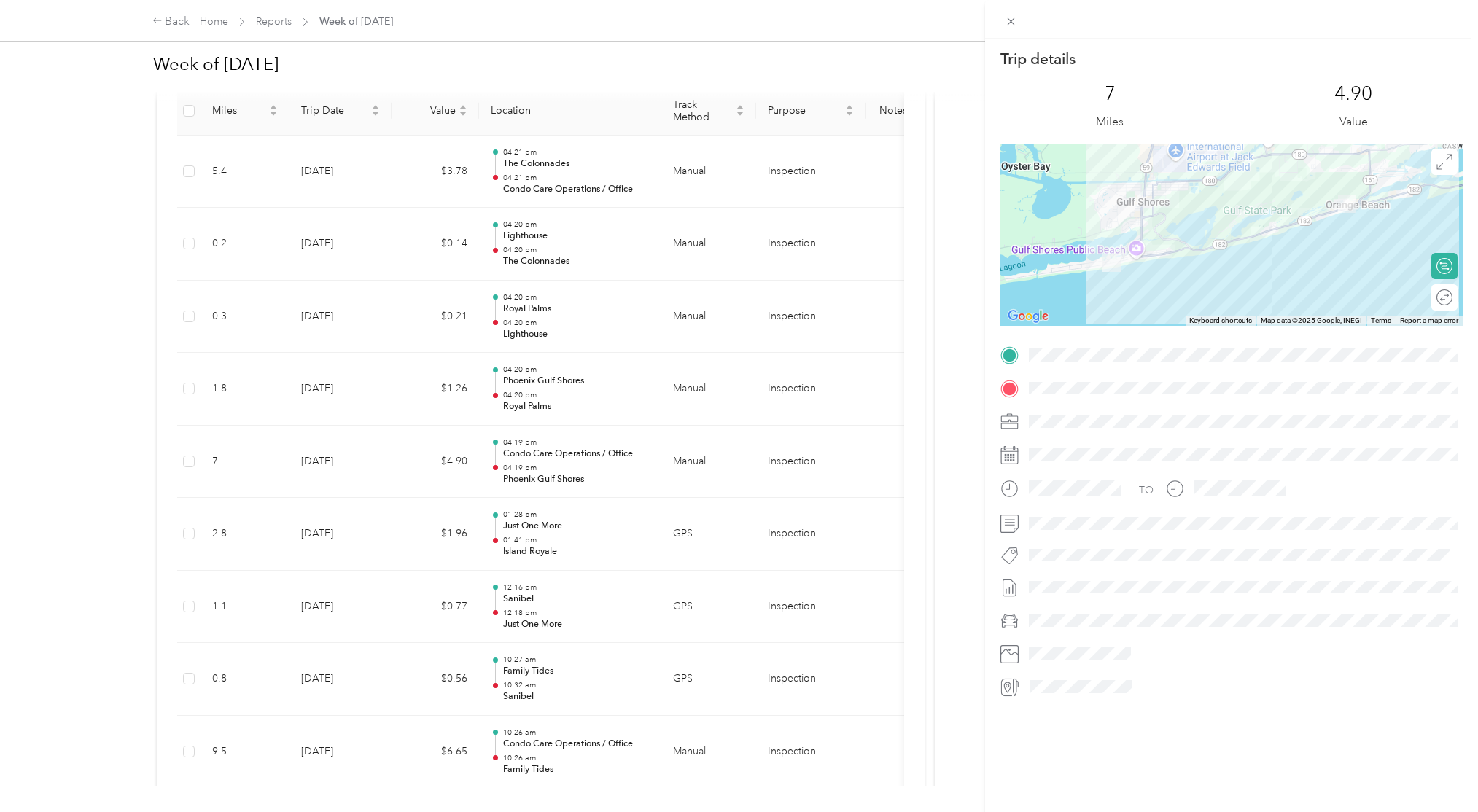
click at [616, 493] on div "Trip details This trip cannot be edited because it is either under review, appr…" at bounding box center [739, 406] width 1478 height 812
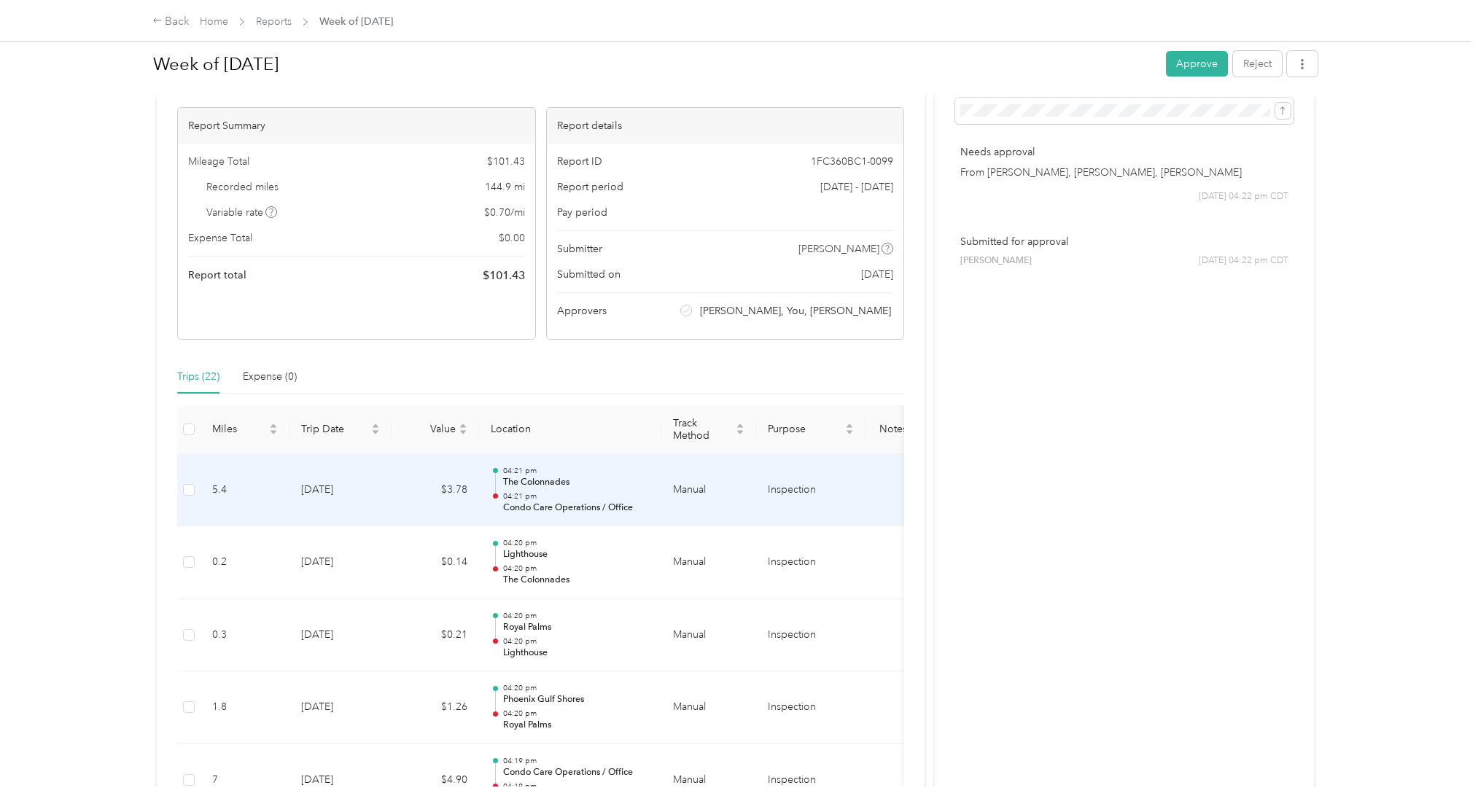
scroll to position [70, 0]
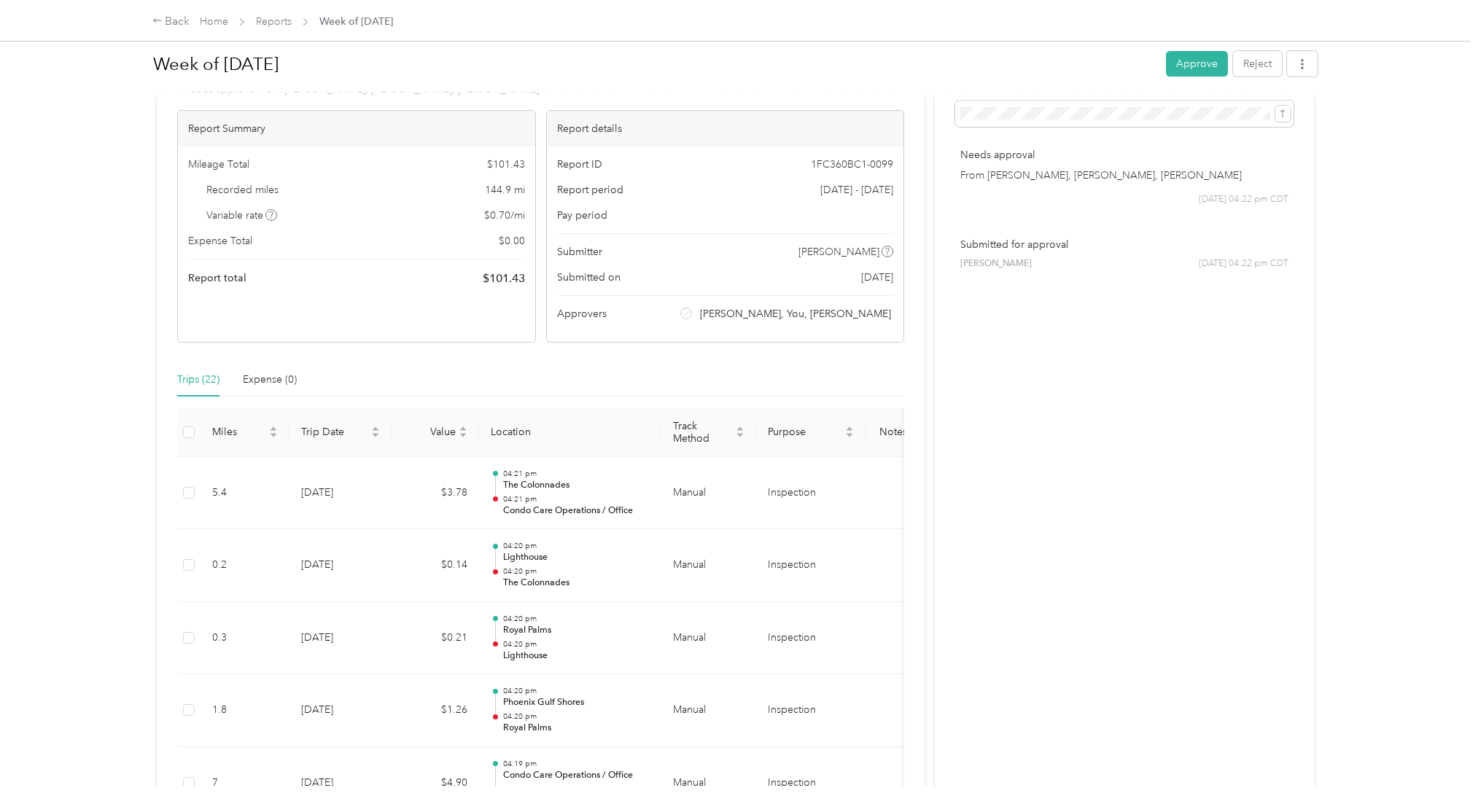
click at [1203, 61] on button "Approve" at bounding box center [1197, 63] width 62 height 25
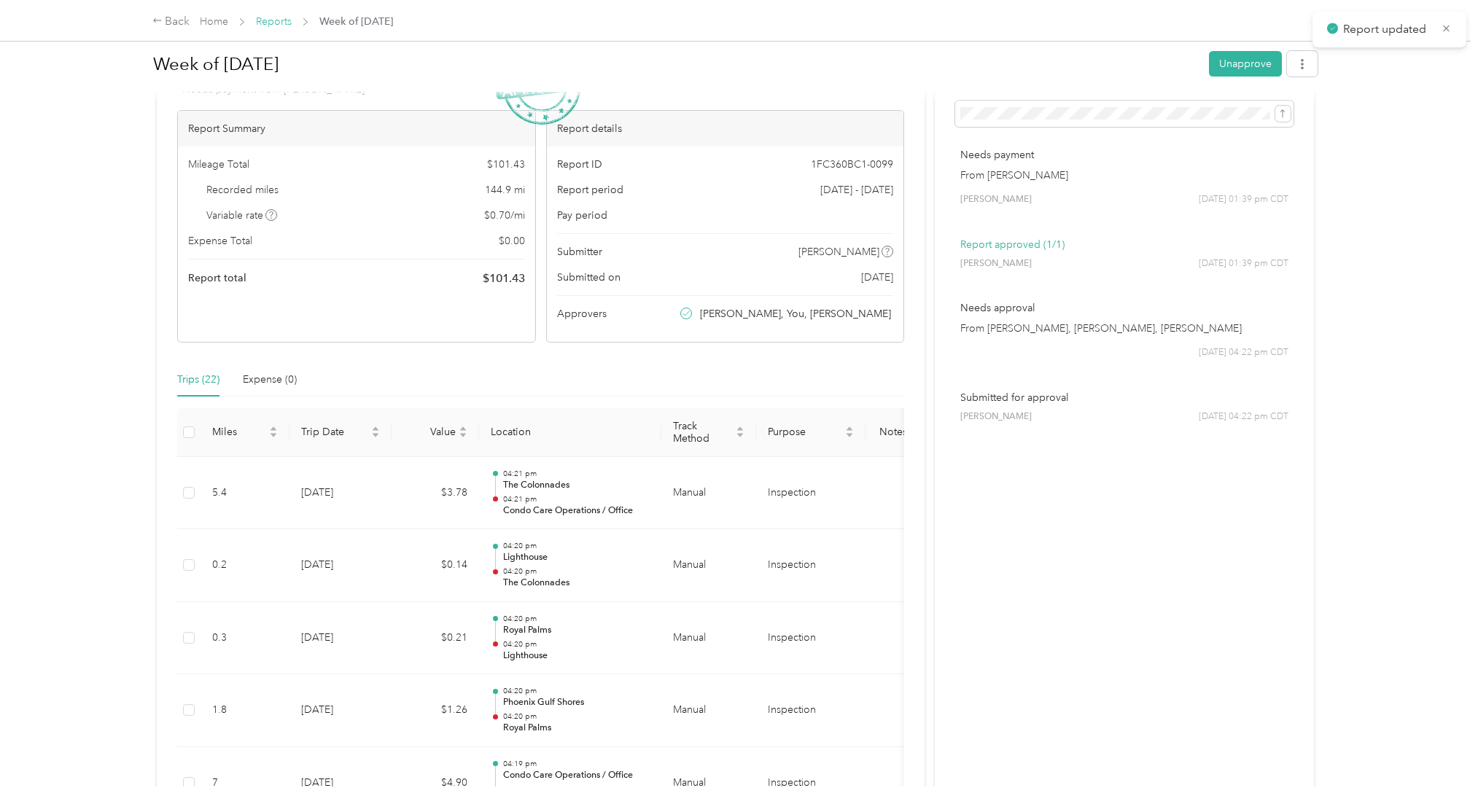
click at [283, 23] on link "Reports" at bounding box center [274, 21] width 36 height 12
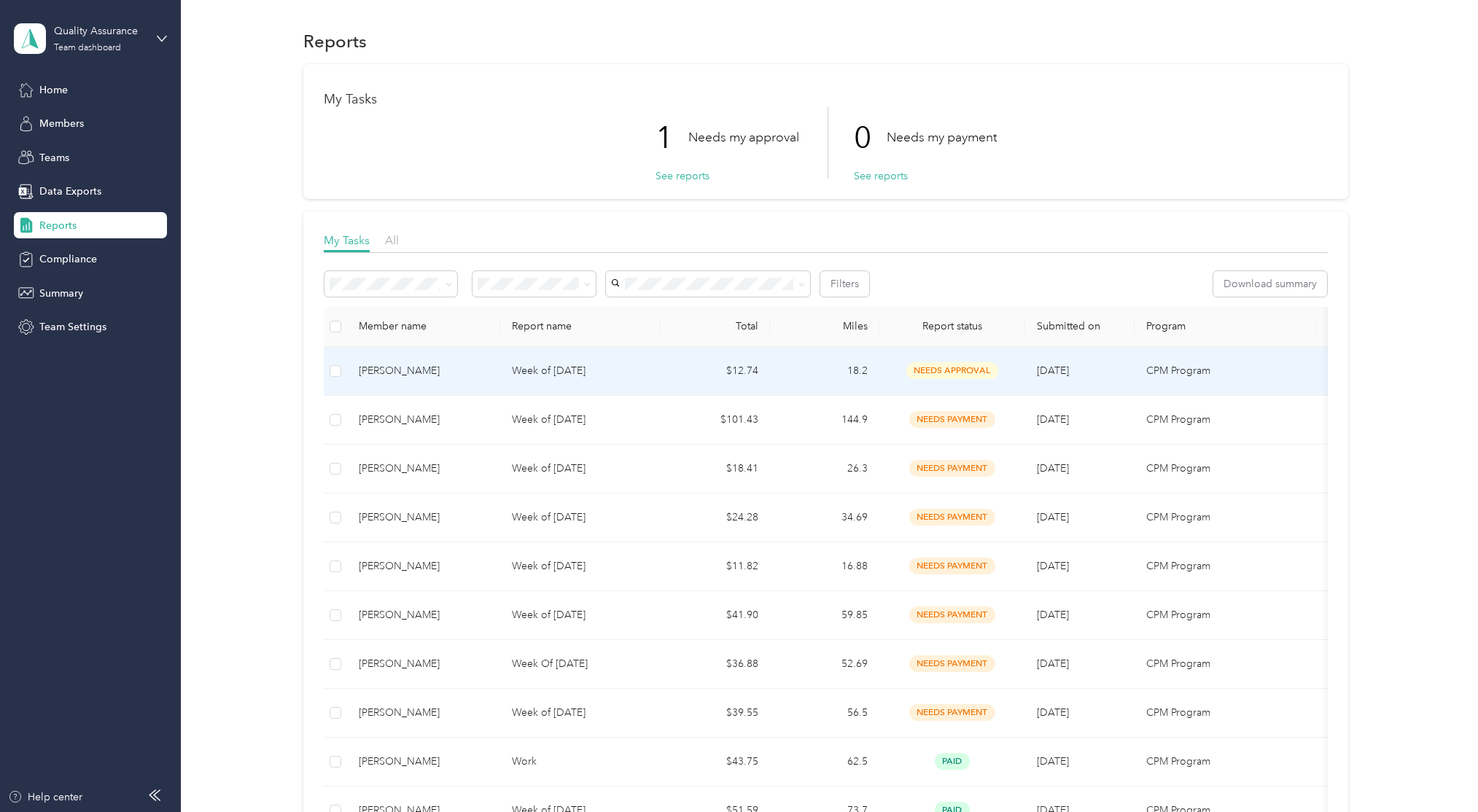
click at [709, 378] on td "$12.74" at bounding box center [716, 372] width 110 height 49
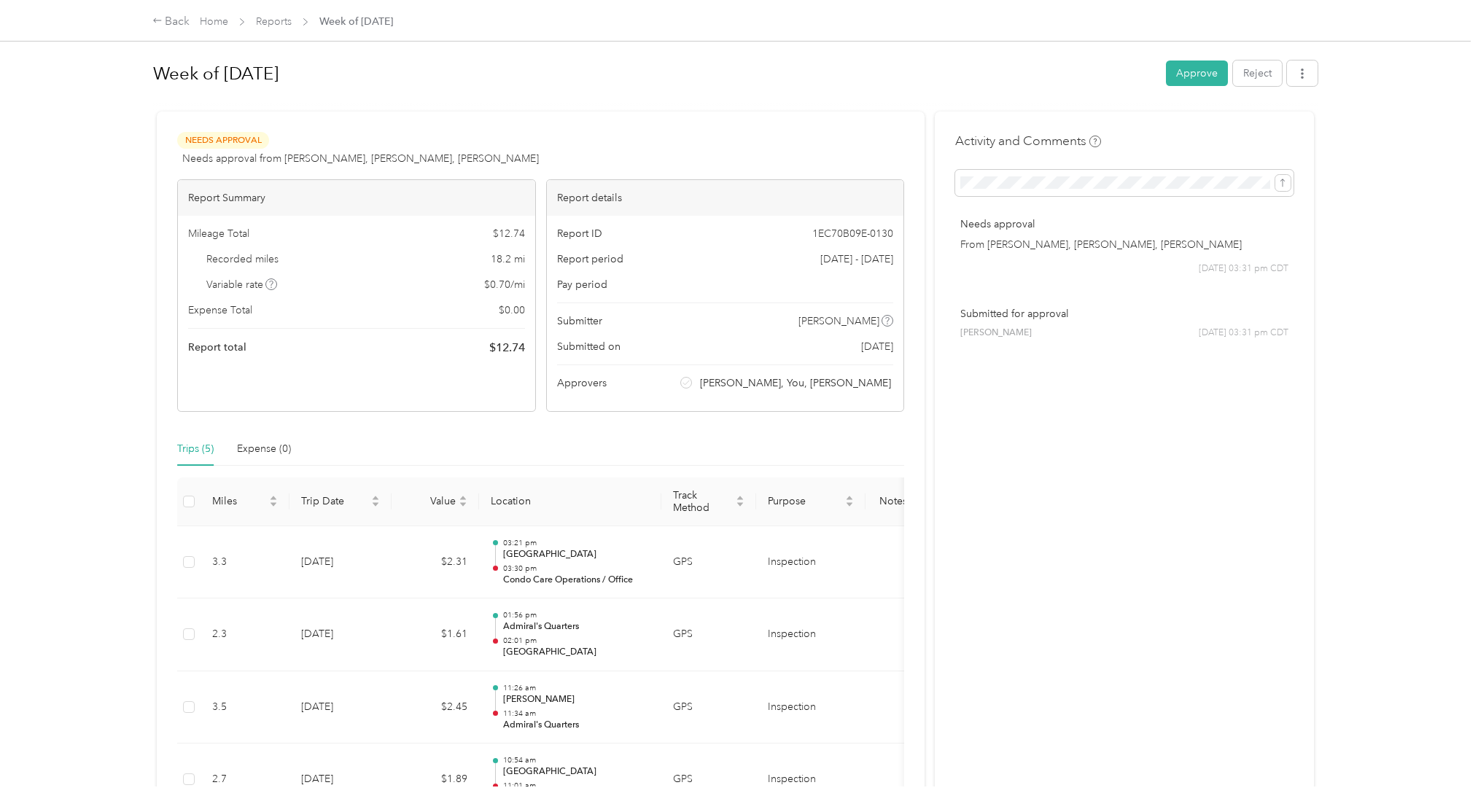
click at [1199, 75] on button "Approve" at bounding box center [1197, 73] width 62 height 25
